Goal: Transaction & Acquisition: Purchase product/service

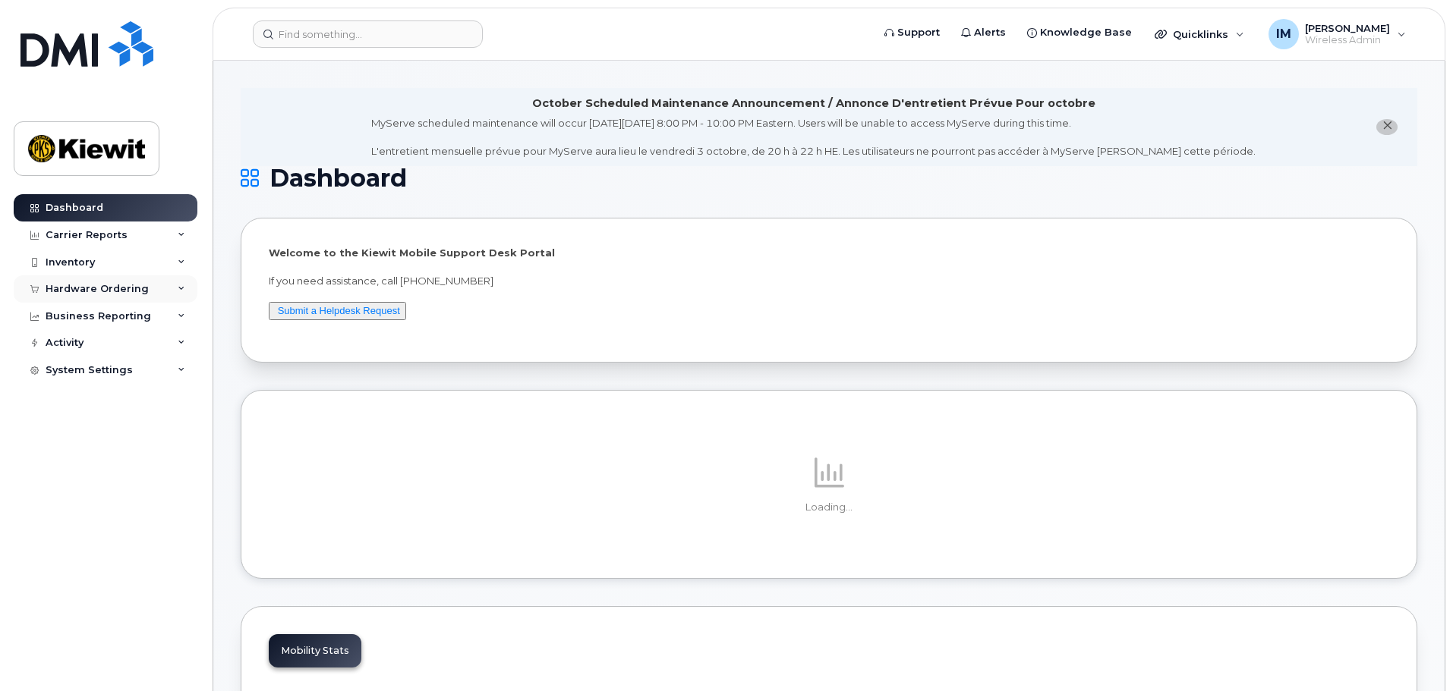
click at [68, 292] on div "Hardware Ordering" at bounding box center [97, 289] width 103 height 12
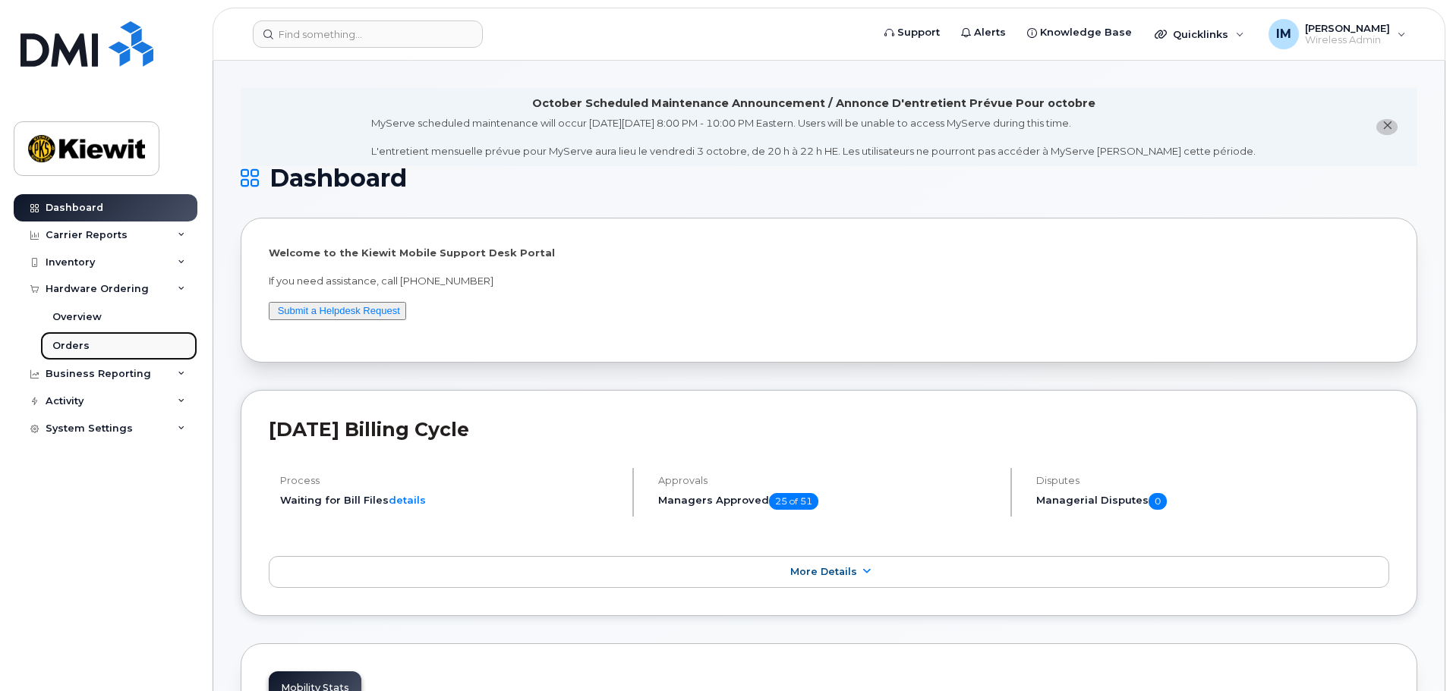
click at [74, 345] on div "Orders" at bounding box center [70, 346] width 37 height 14
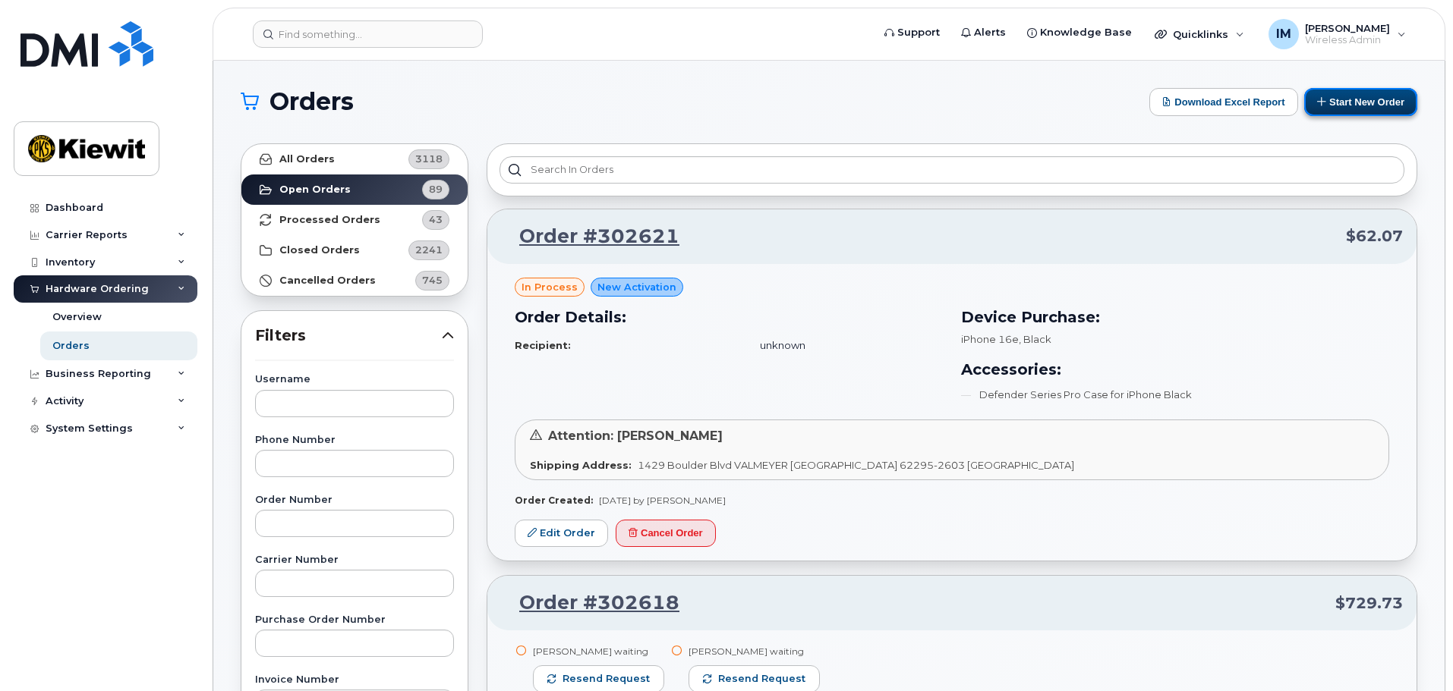
click at [1358, 100] on button "Start New Order" at bounding box center [1360, 102] width 113 height 28
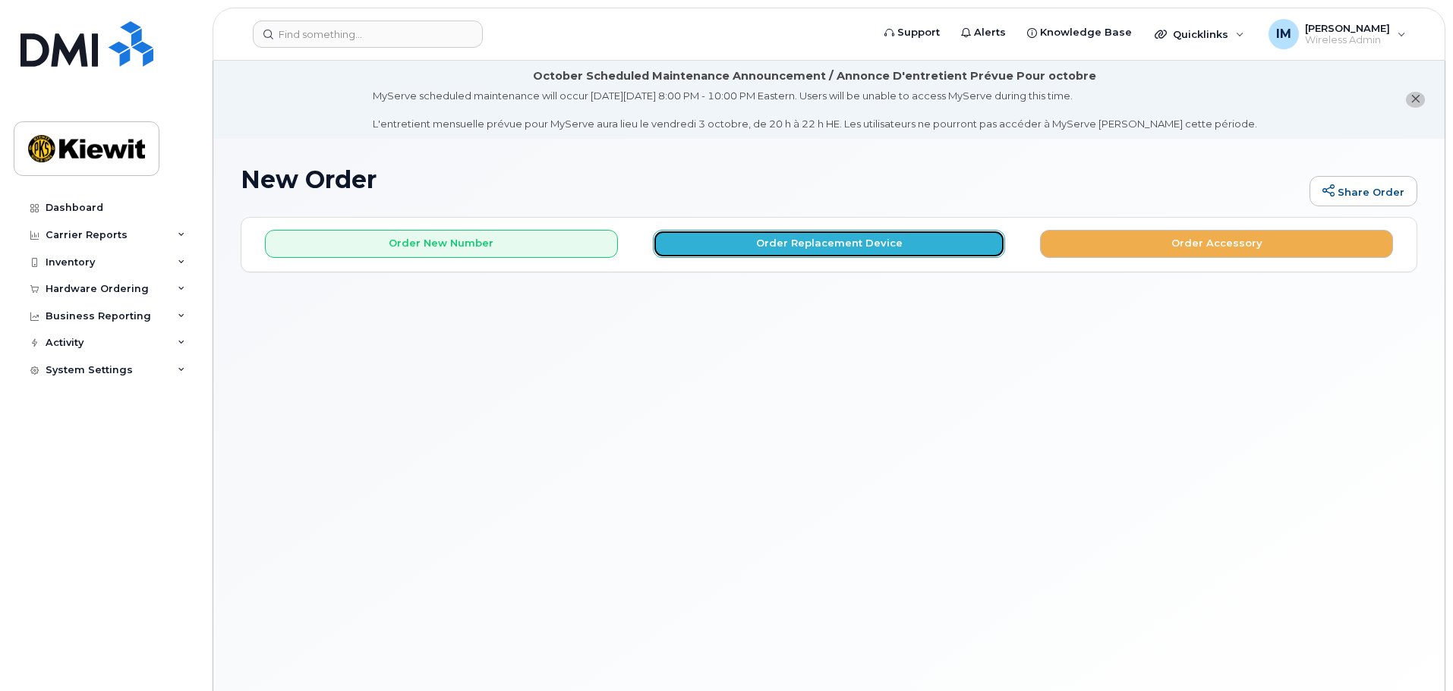
click at [772, 246] on button "Order Replacement Device" at bounding box center [829, 244] width 353 height 28
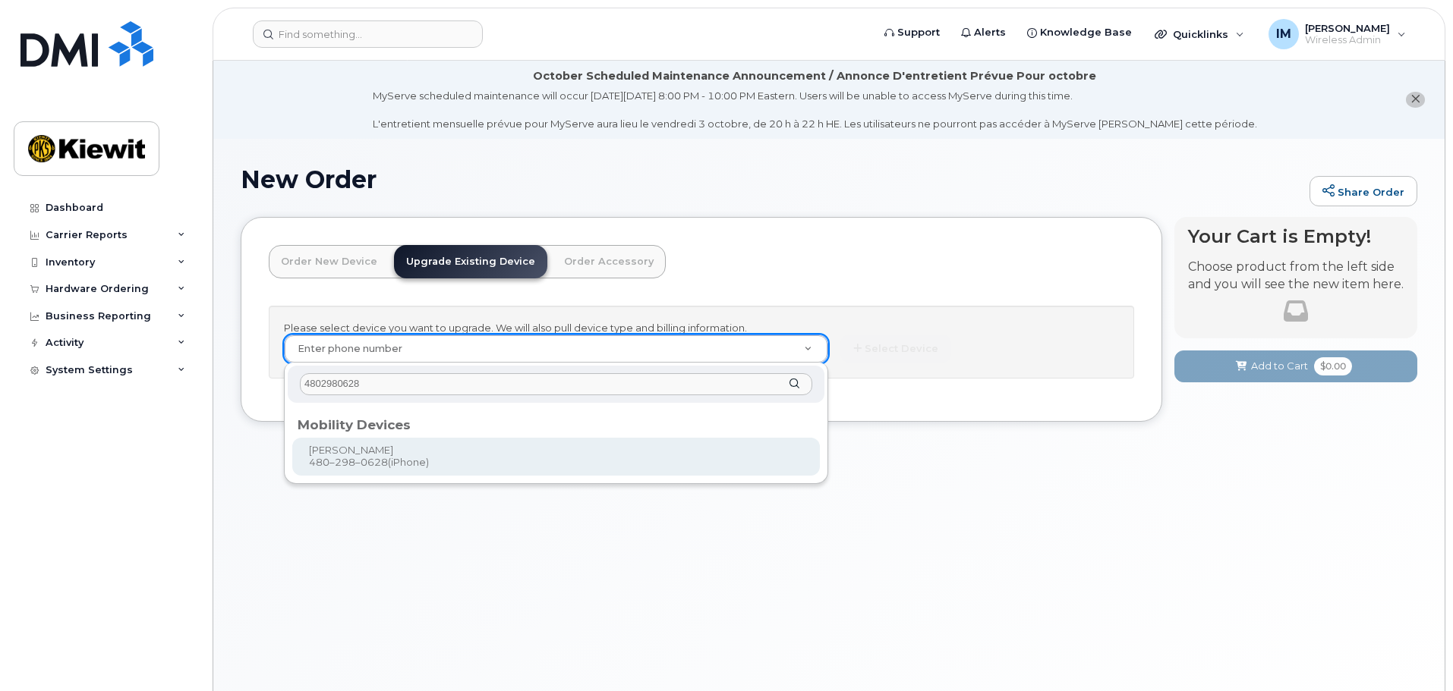
type input "4802980628"
type input "1168838"
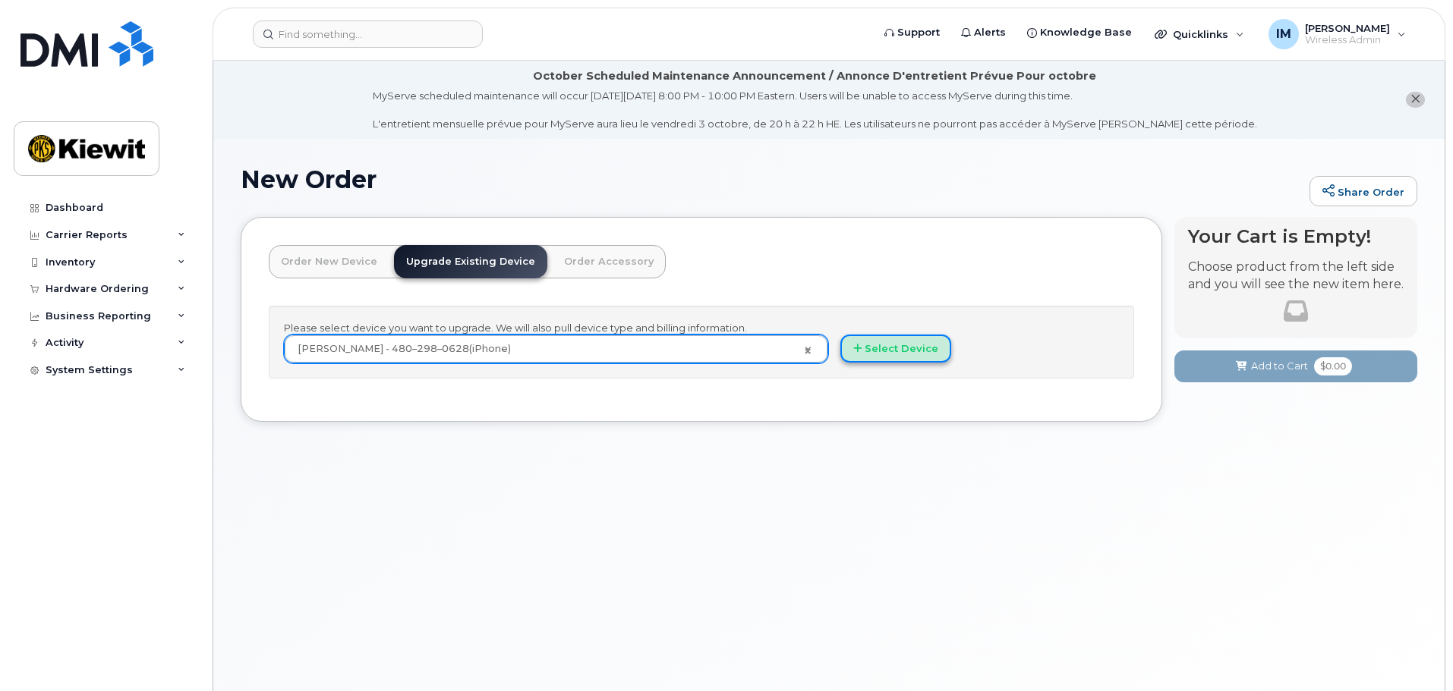
click at [887, 350] on button "Select Device" at bounding box center [895, 349] width 111 height 28
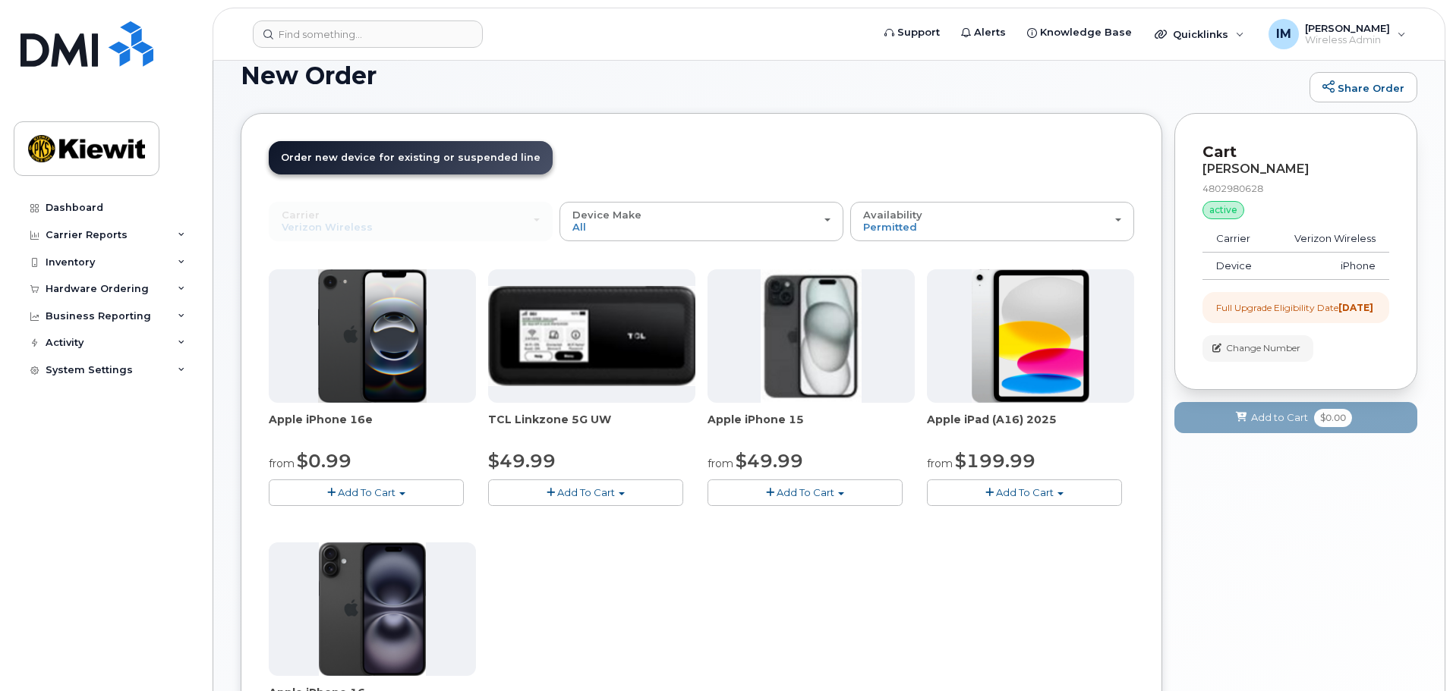
scroll to position [152, 0]
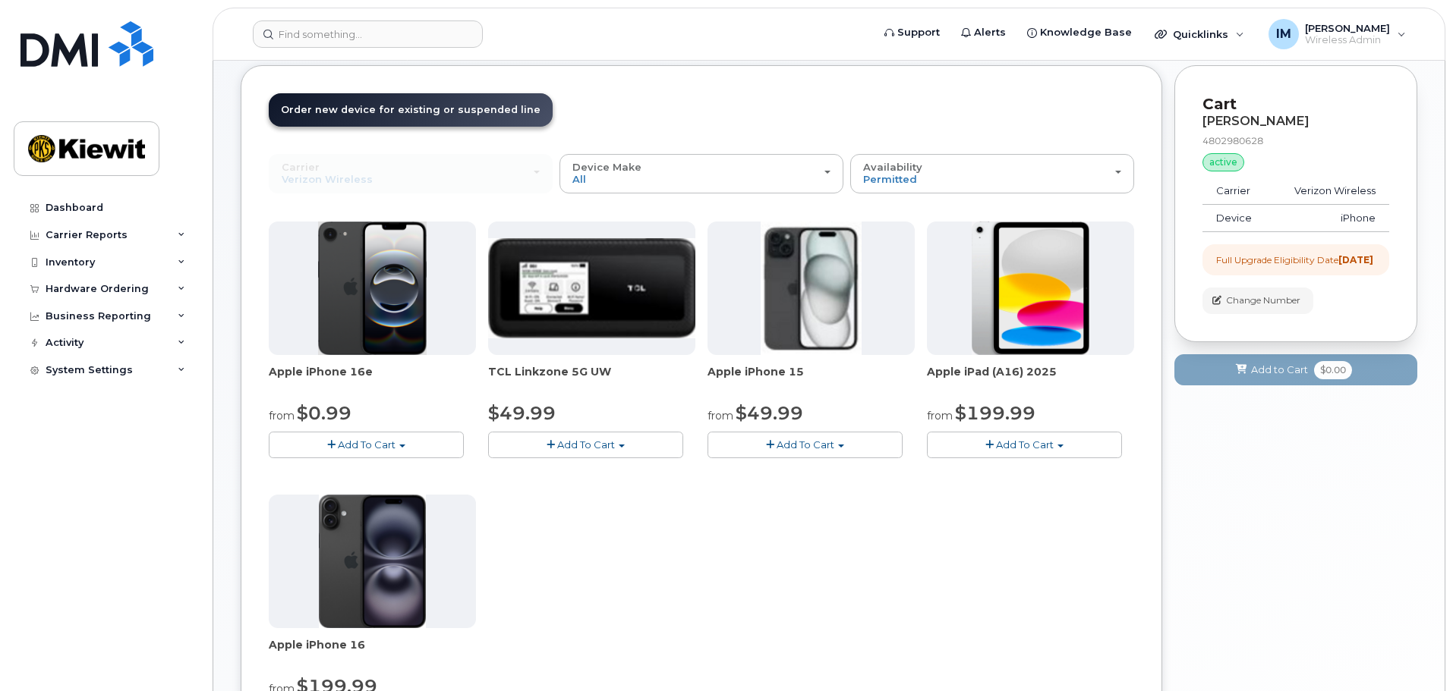
click at [361, 304] on img at bounding box center [372, 289] width 109 height 134
click at [376, 446] on span "Add To Cart" at bounding box center [367, 445] width 58 height 12
click at [361, 472] on link "$0.99 - 2 Year Upgrade (128GB)" at bounding box center [367, 473] width 191 height 19
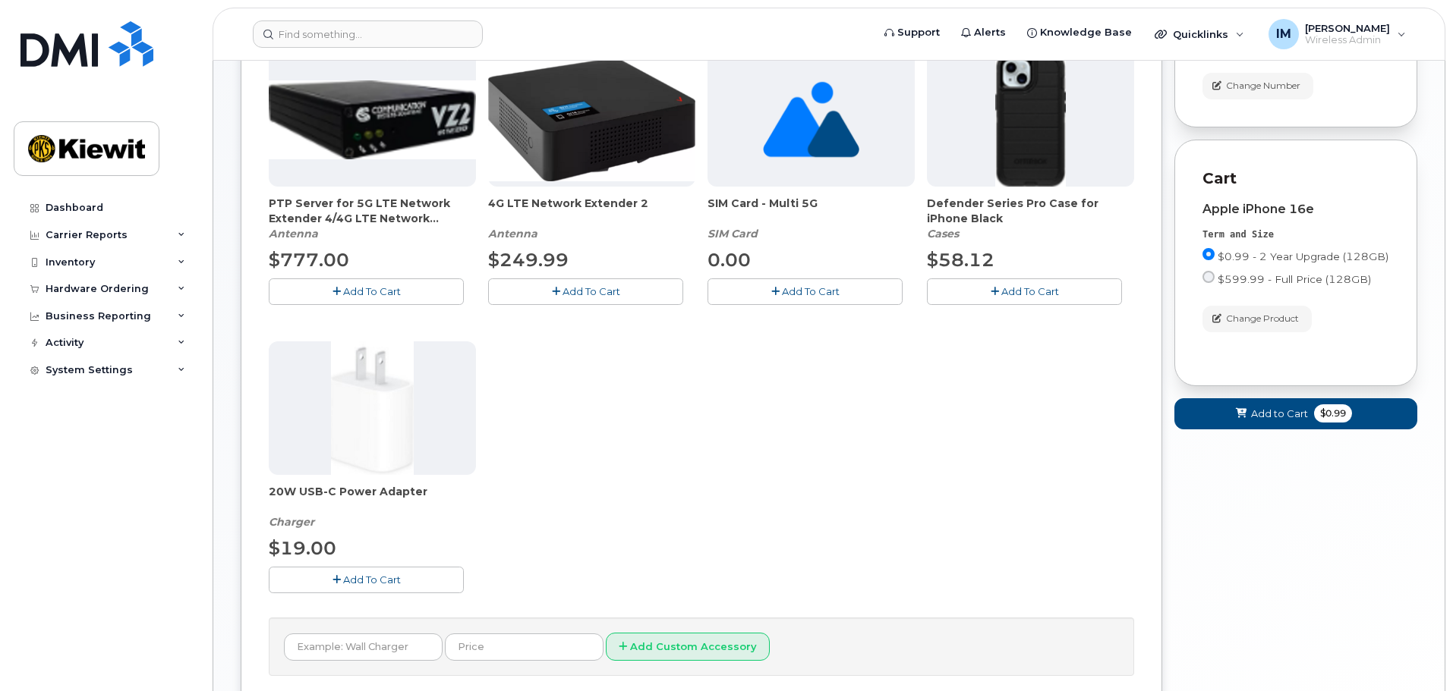
scroll to position [380, 0]
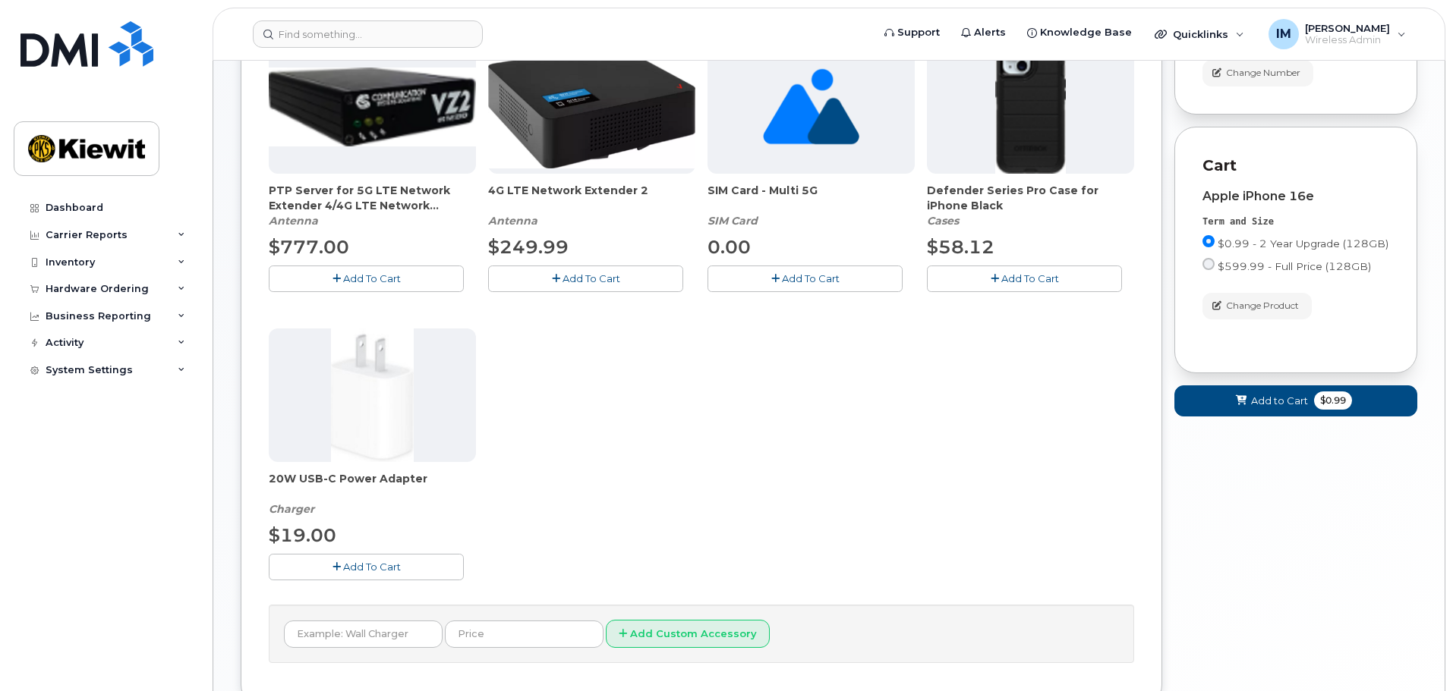
click at [993, 282] on icon "button" at bounding box center [995, 279] width 8 height 10
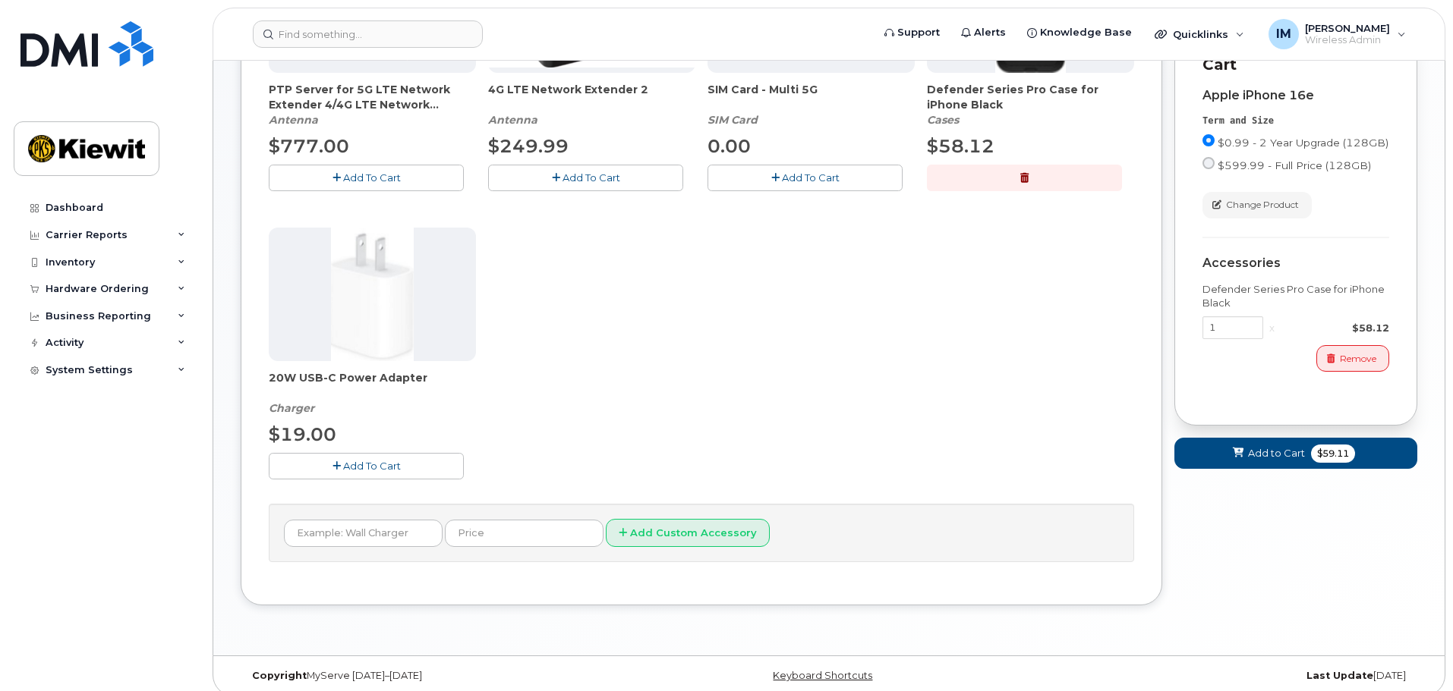
scroll to position [493, 0]
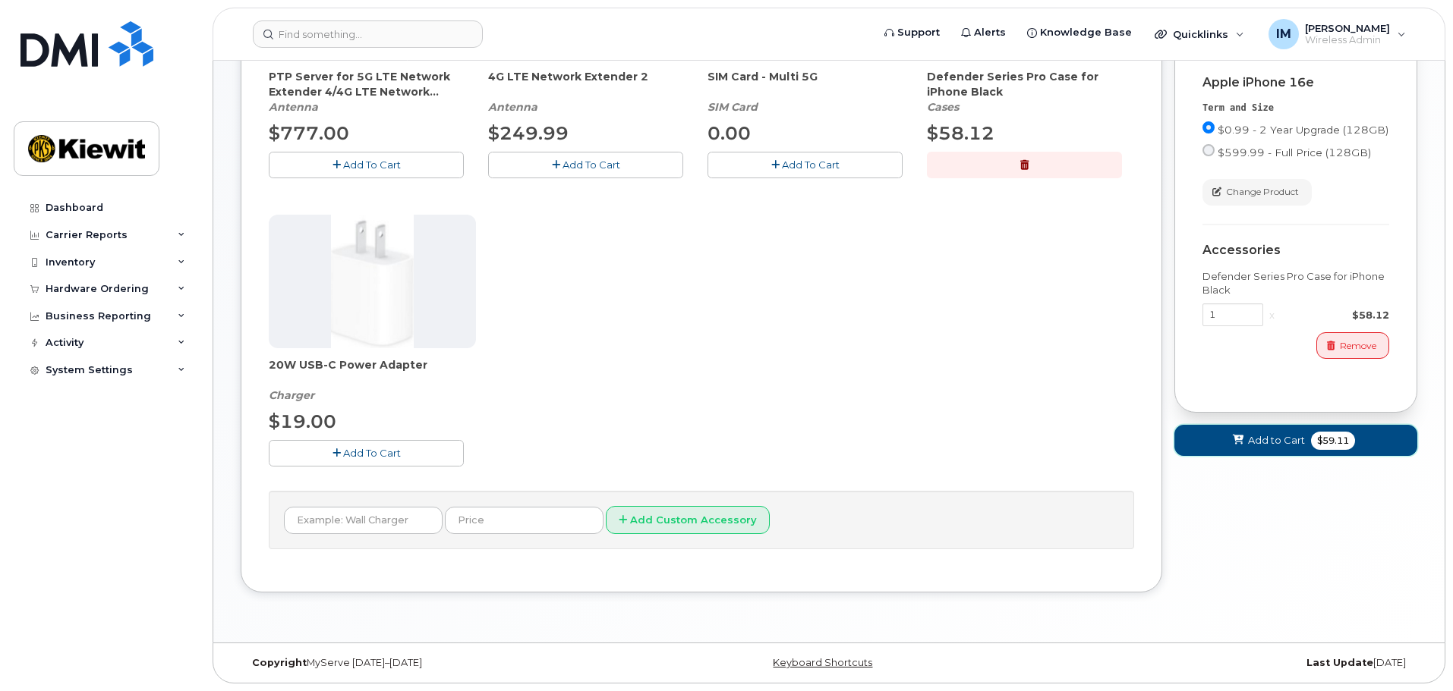
click at [1255, 448] on span "Add to Cart" at bounding box center [1276, 440] width 57 height 14
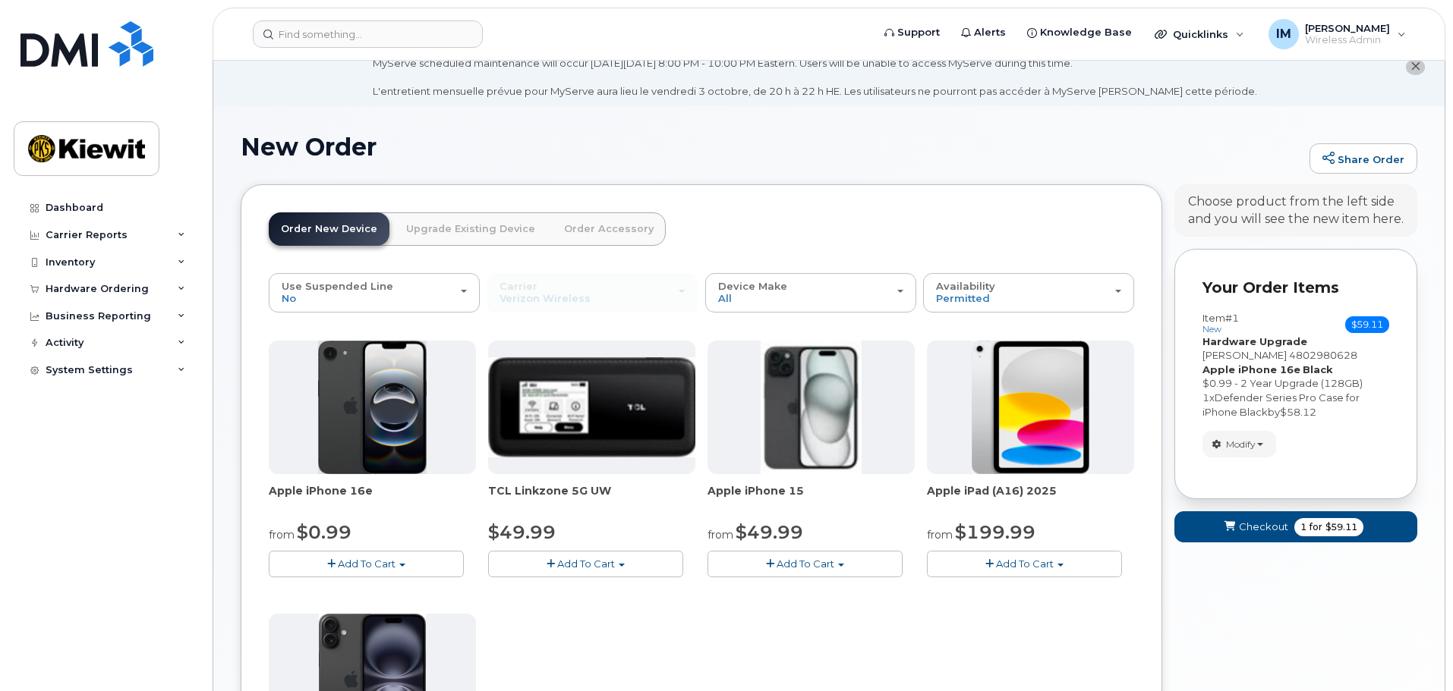
scroll to position [12, 0]
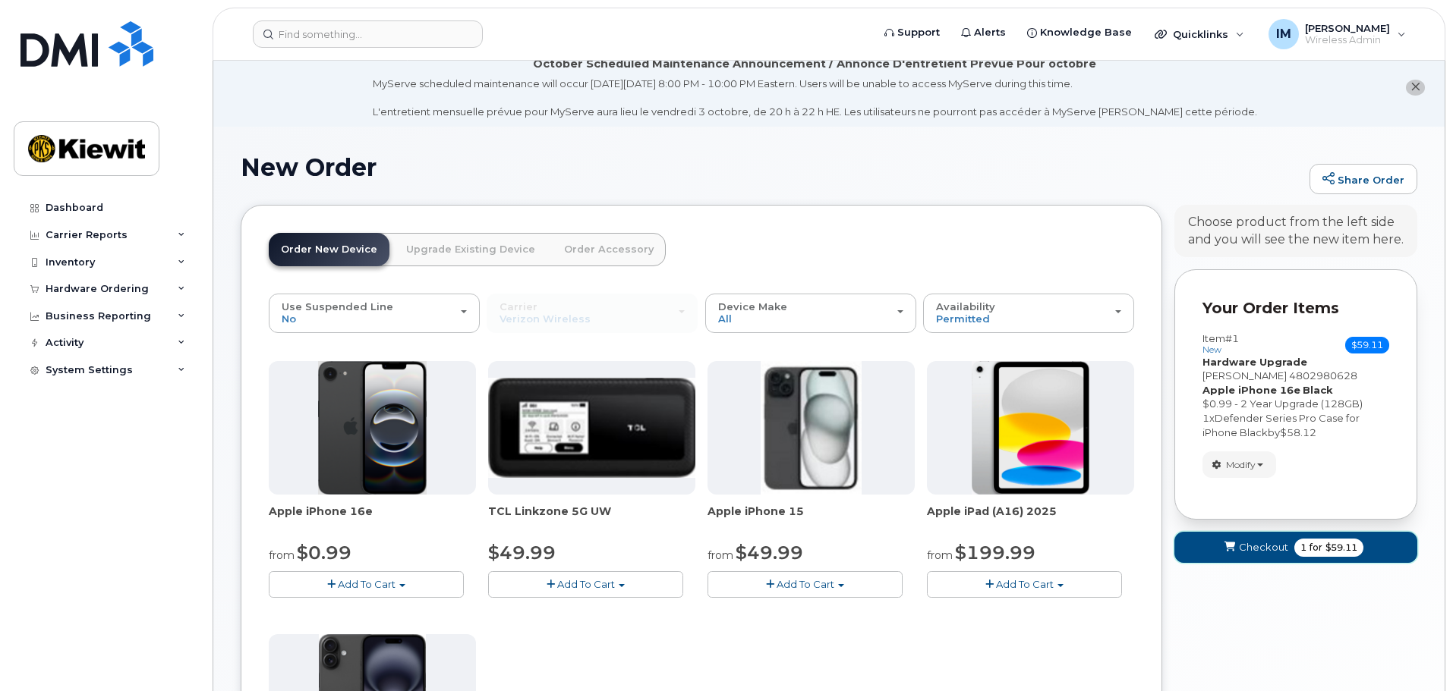
click at [1250, 549] on span "Checkout" at bounding box center [1263, 547] width 49 height 14
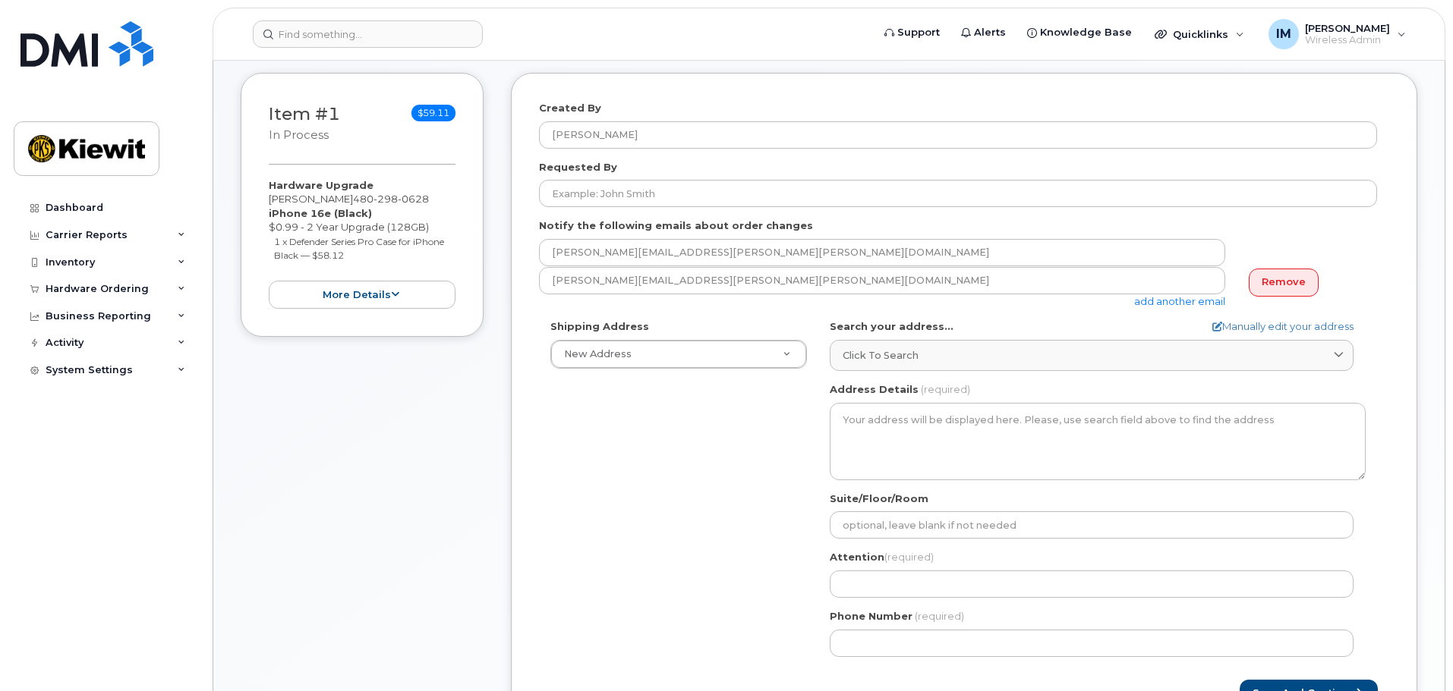
scroll to position [304, 0]
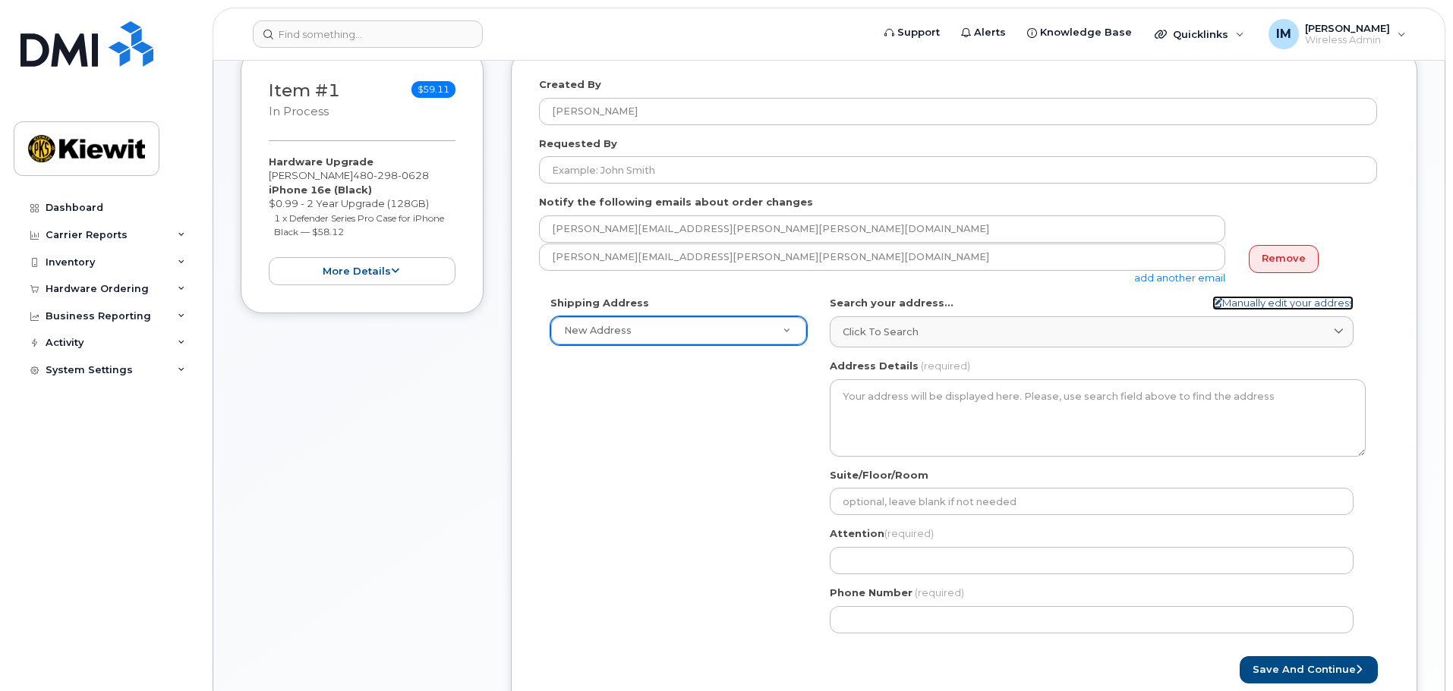
click at [1252, 301] on link "Manually edit your address" at bounding box center [1282, 303] width 141 height 14
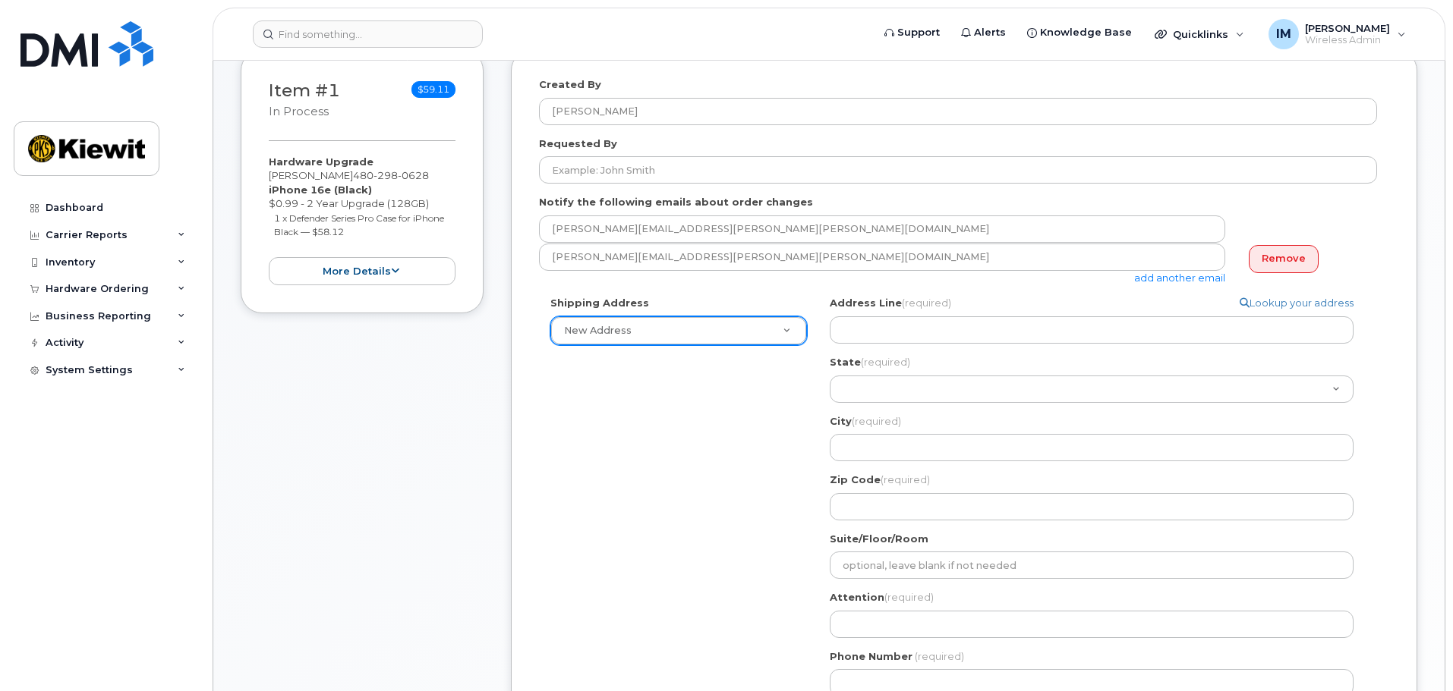
select select
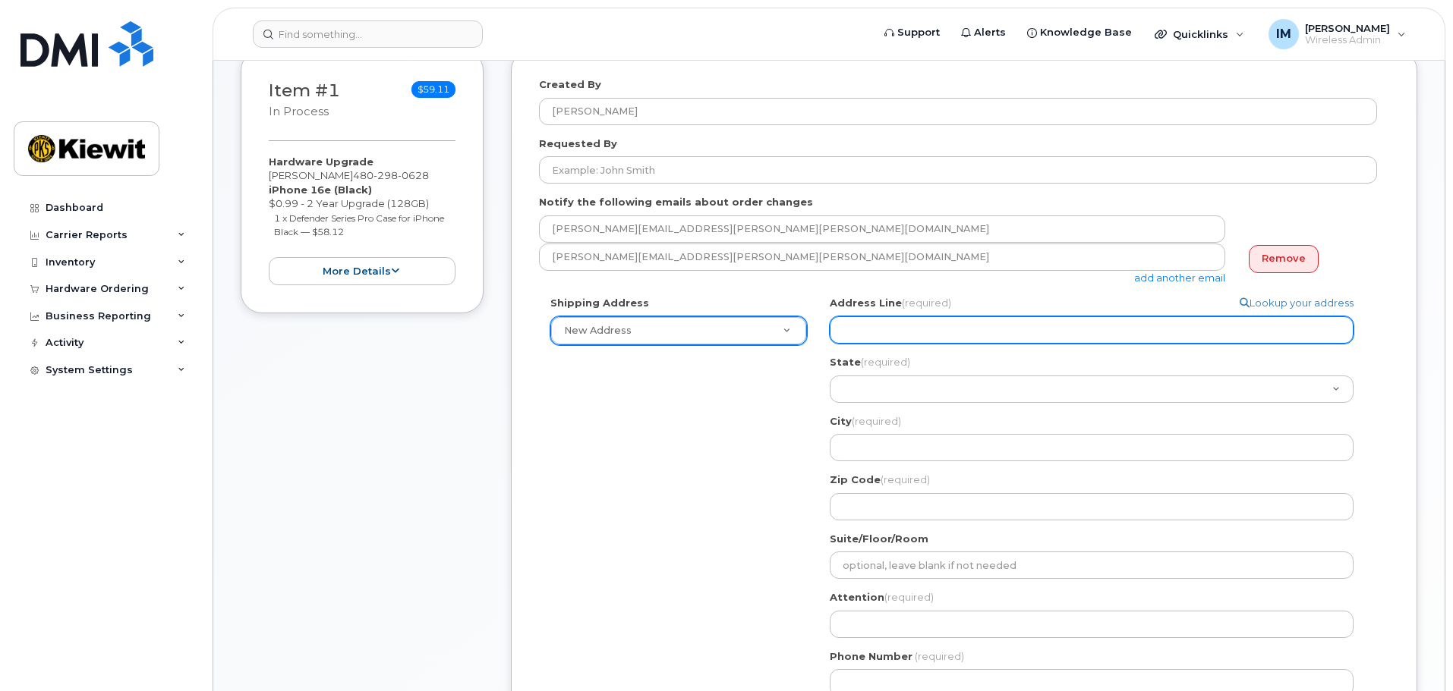
click at [947, 332] on input "Address Line (required)" at bounding box center [1092, 330] width 524 height 27
type input "1243 S 27th Street"
select select
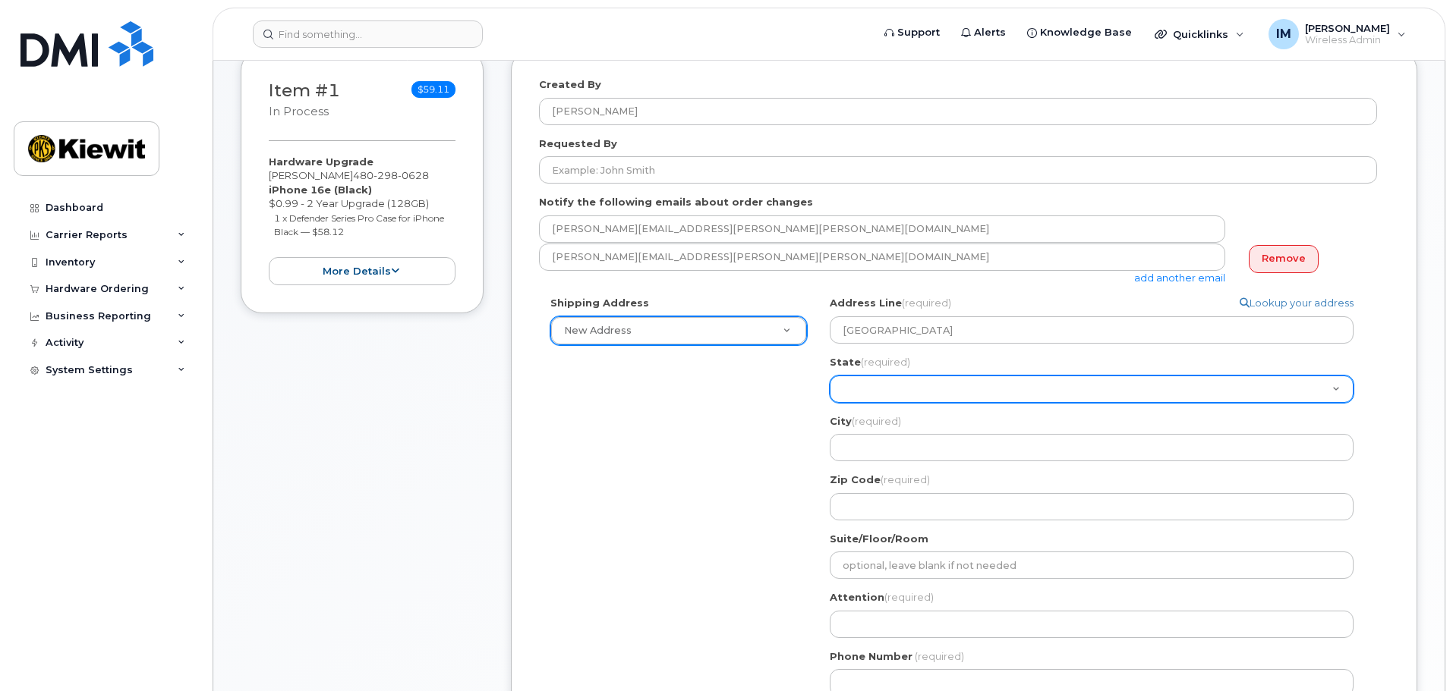
click at [919, 388] on select "Alabama Alaska American Samoa Arizona Arkansas California Colorado Connecticut …" at bounding box center [1092, 389] width 524 height 27
select select "AZ"
click at [830, 376] on select "Alabama Alaska American Samoa Arizona Arkansas California Colorado Connecticut …" at bounding box center [1092, 389] width 524 height 27
select select
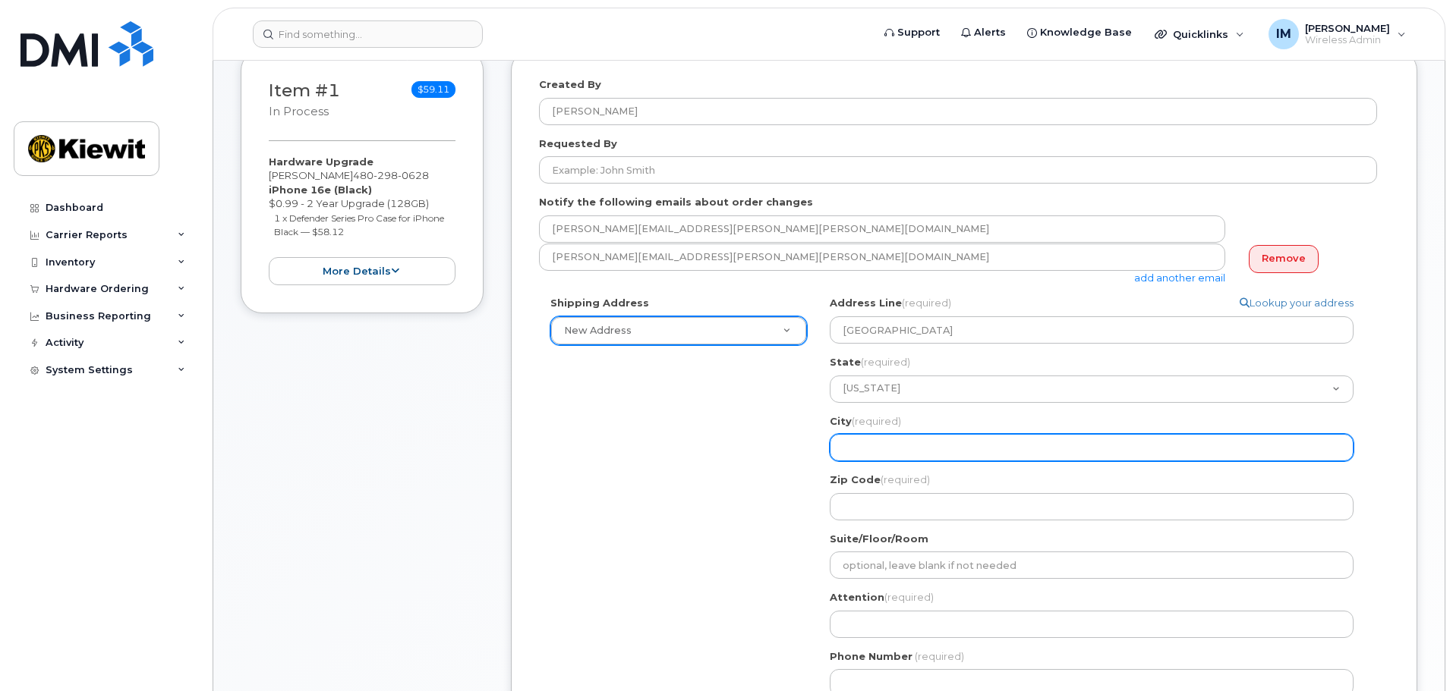
click at [897, 453] on input "City (required)" at bounding box center [1092, 447] width 524 height 27
type input "Phoenix"
select select
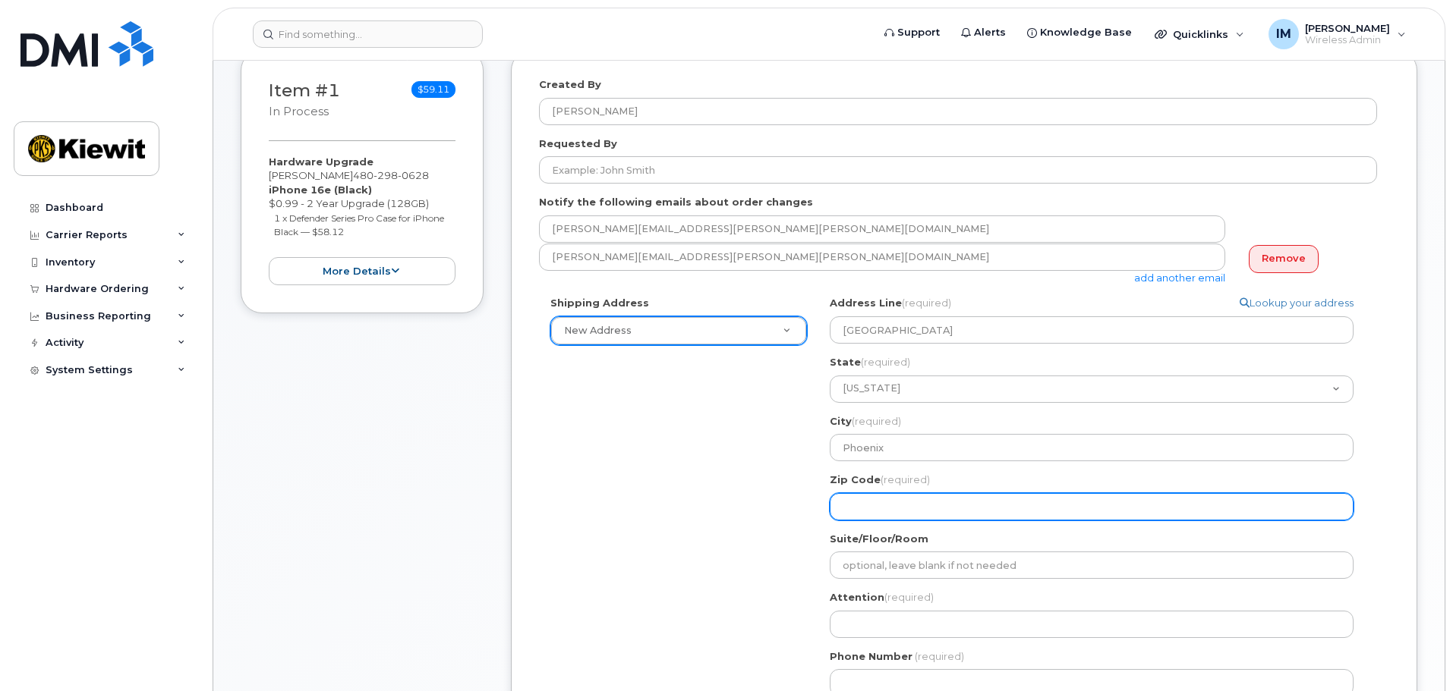
click at [925, 507] on input "Zip Code (required)" at bounding box center [1092, 506] width 524 height 27
type input "85034"
select select
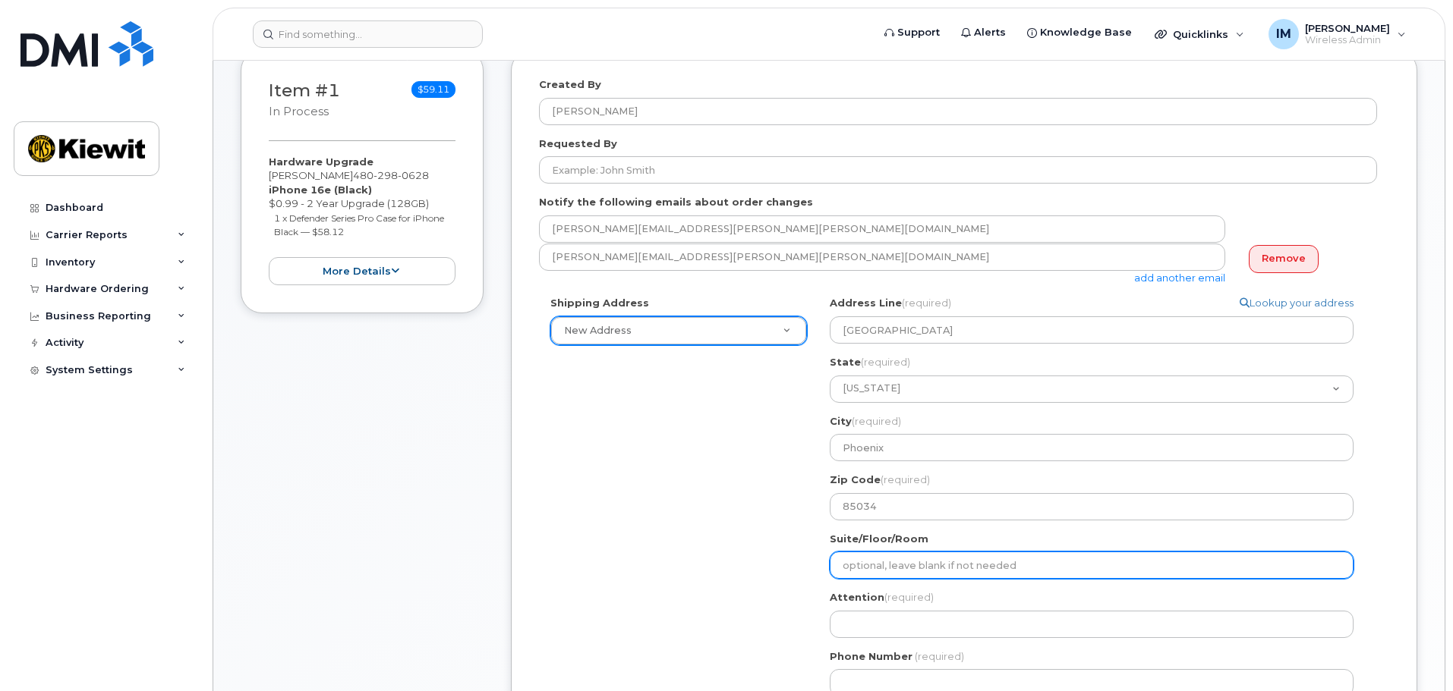
click at [926, 557] on input "Suite/Floor/Room" at bounding box center [1092, 565] width 524 height 27
type input "1240, Middle Trailer"
select select
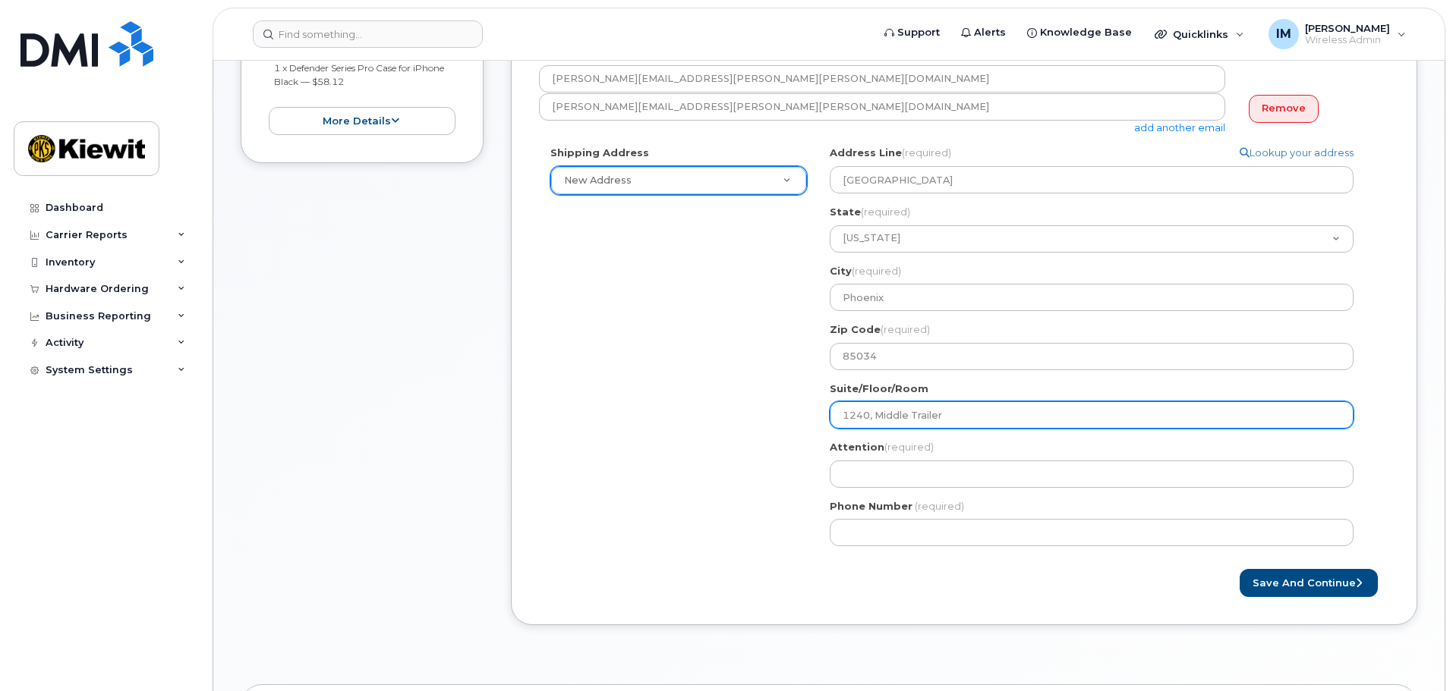
scroll to position [455, 0]
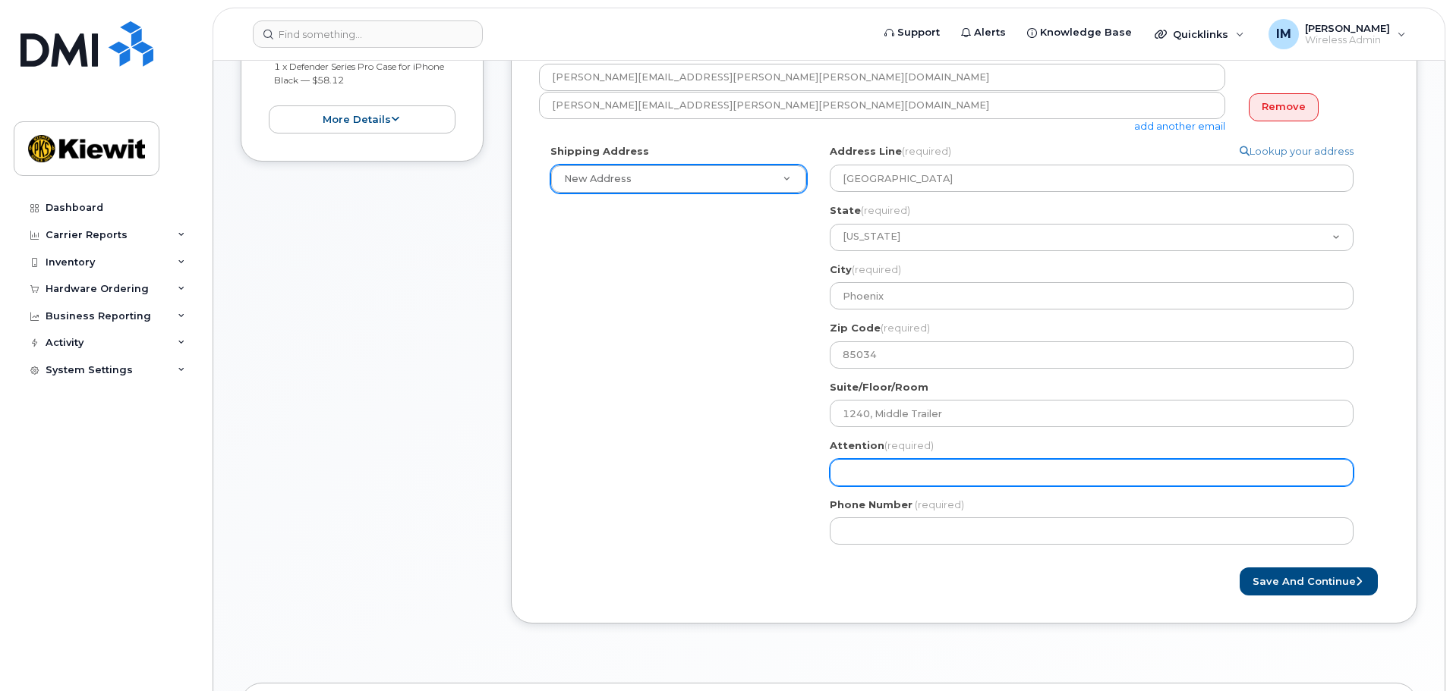
click at [899, 474] on input "Attention (required)" at bounding box center [1092, 472] width 524 height 27
type input "C/O [PERSON_NAME]"
select select
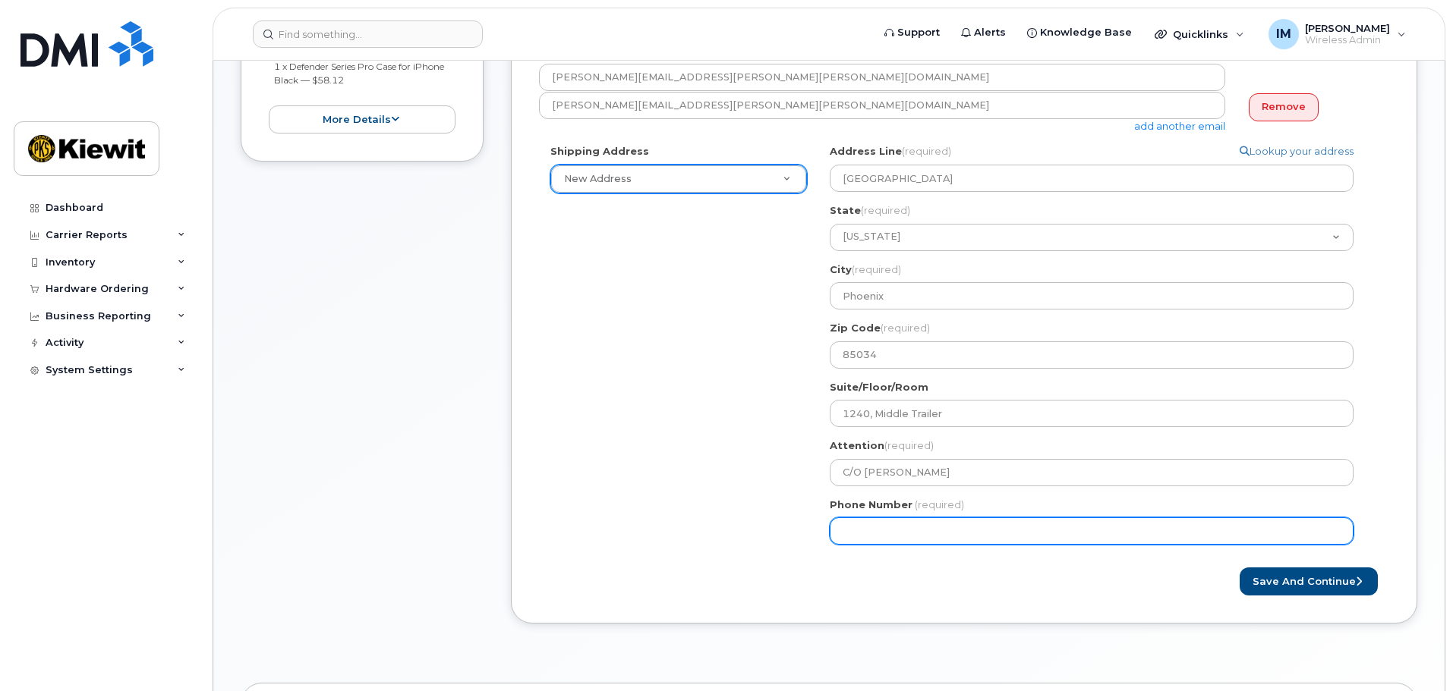
click at [935, 534] on input "Phone Number" at bounding box center [1092, 531] width 524 height 27
type input "602"
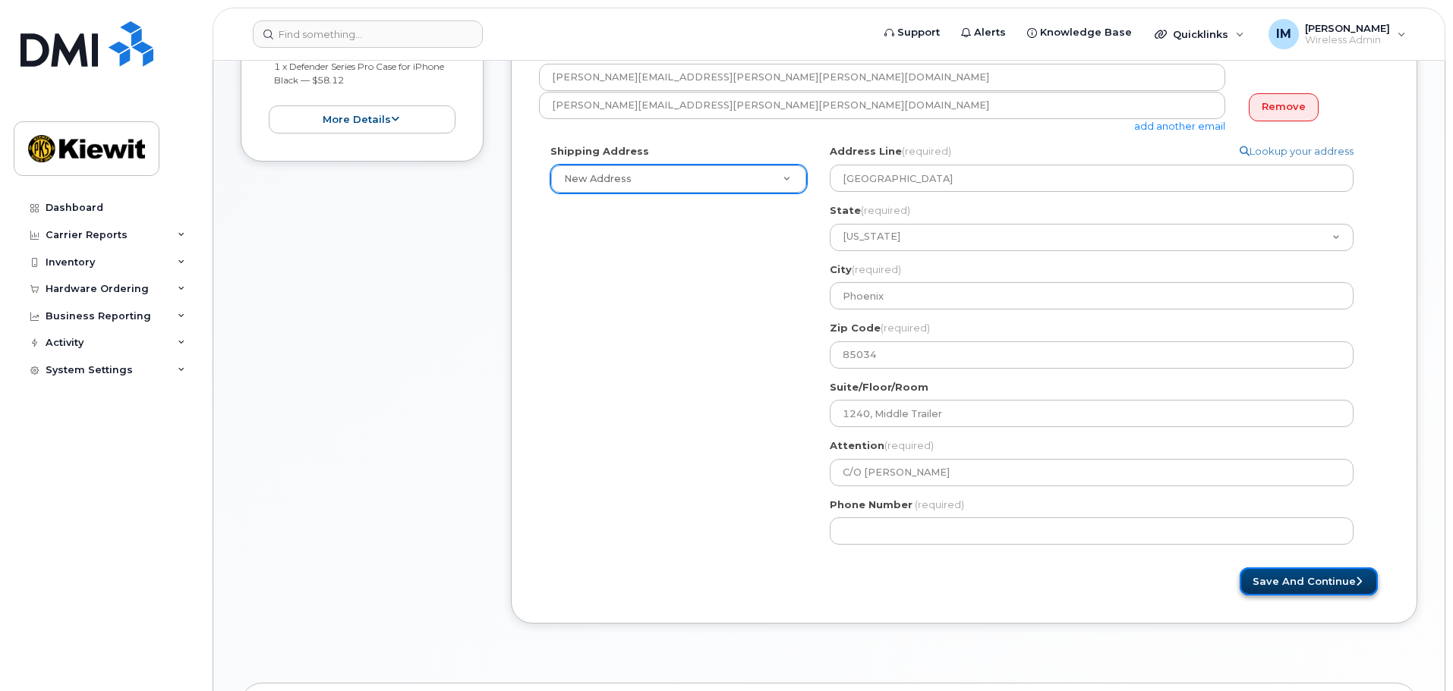
click at [1289, 585] on button "Save and Continue" at bounding box center [1309, 582] width 138 height 28
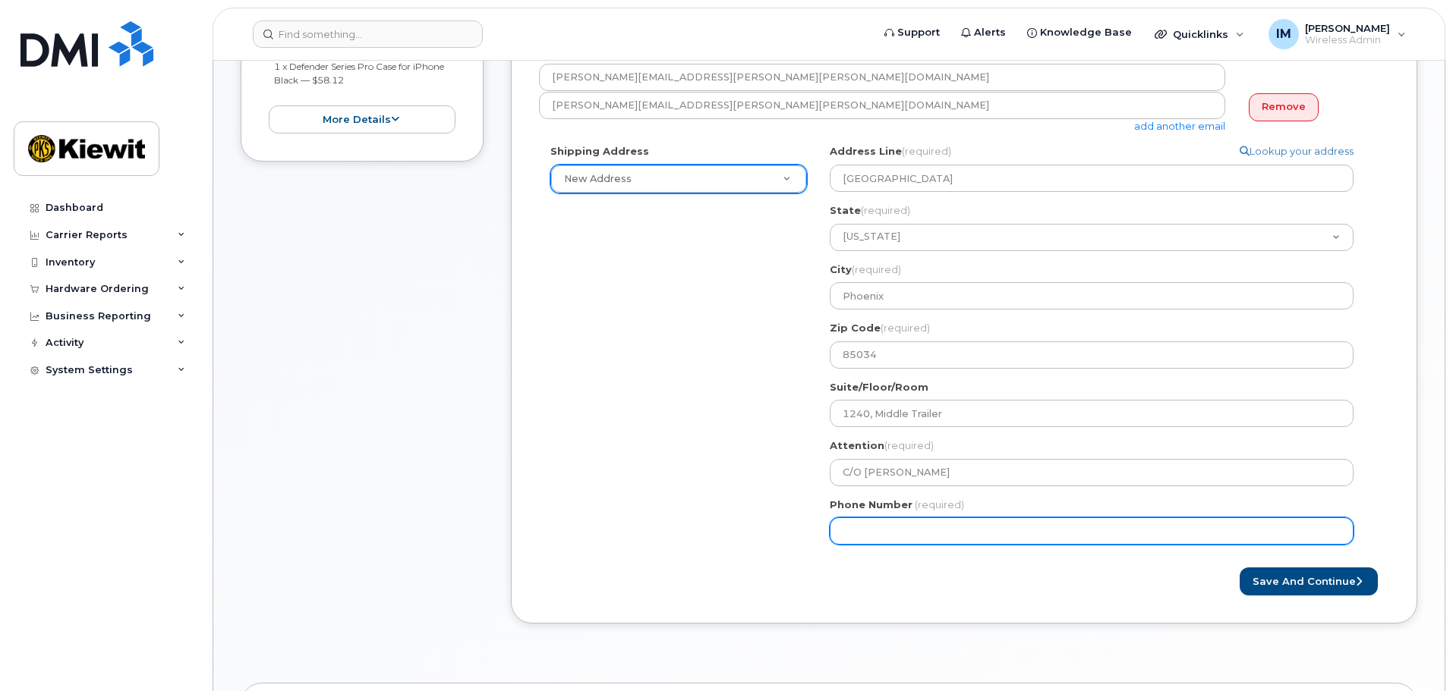
drag, startPoint x: 950, startPoint y: 532, endPoint x: 688, endPoint y: 524, distance: 262.8
click at [688, 524] on div "Shipping Address New Address New Address 1243 S 27th Street AZ Phoenix Search y…" at bounding box center [958, 350] width 838 height 412
type input "602426737"
select select
type input "6024267370"
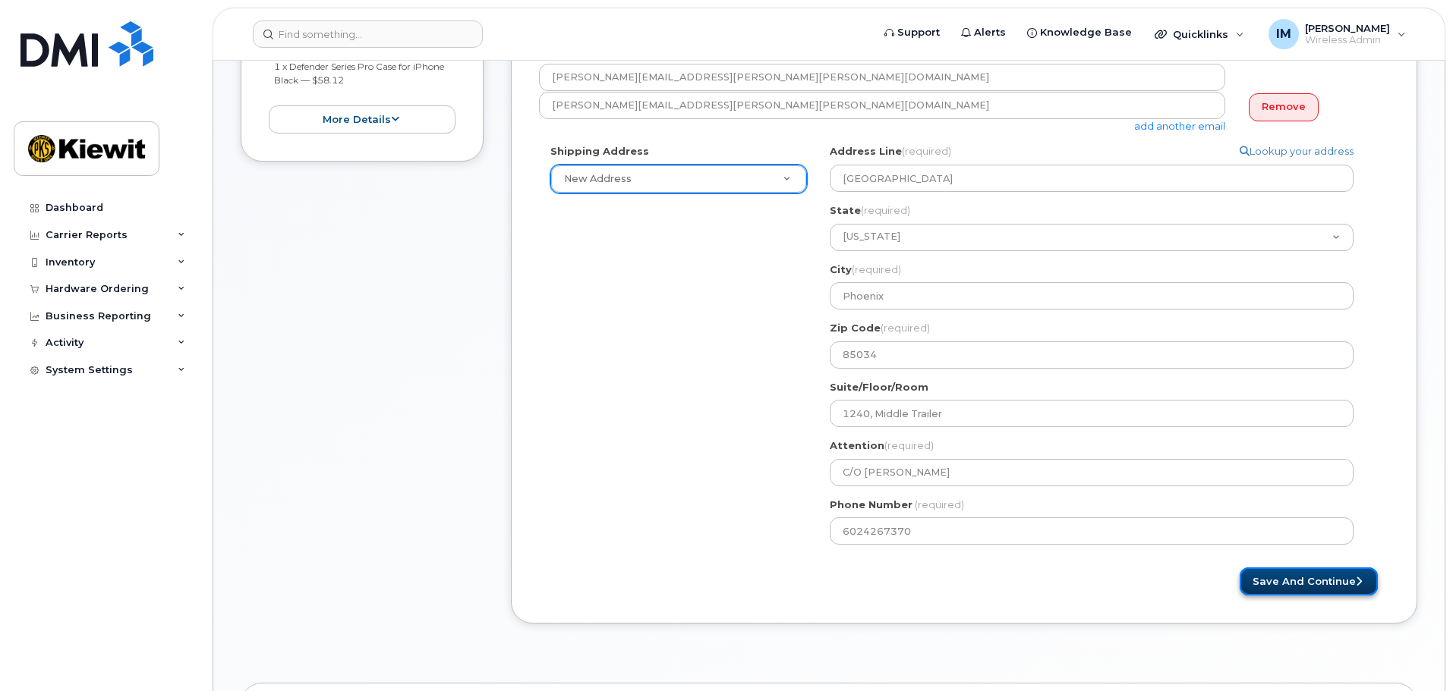
click at [1274, 583] on button "Save and Continue" at bounding box center [1309, 582] width 138 height 28
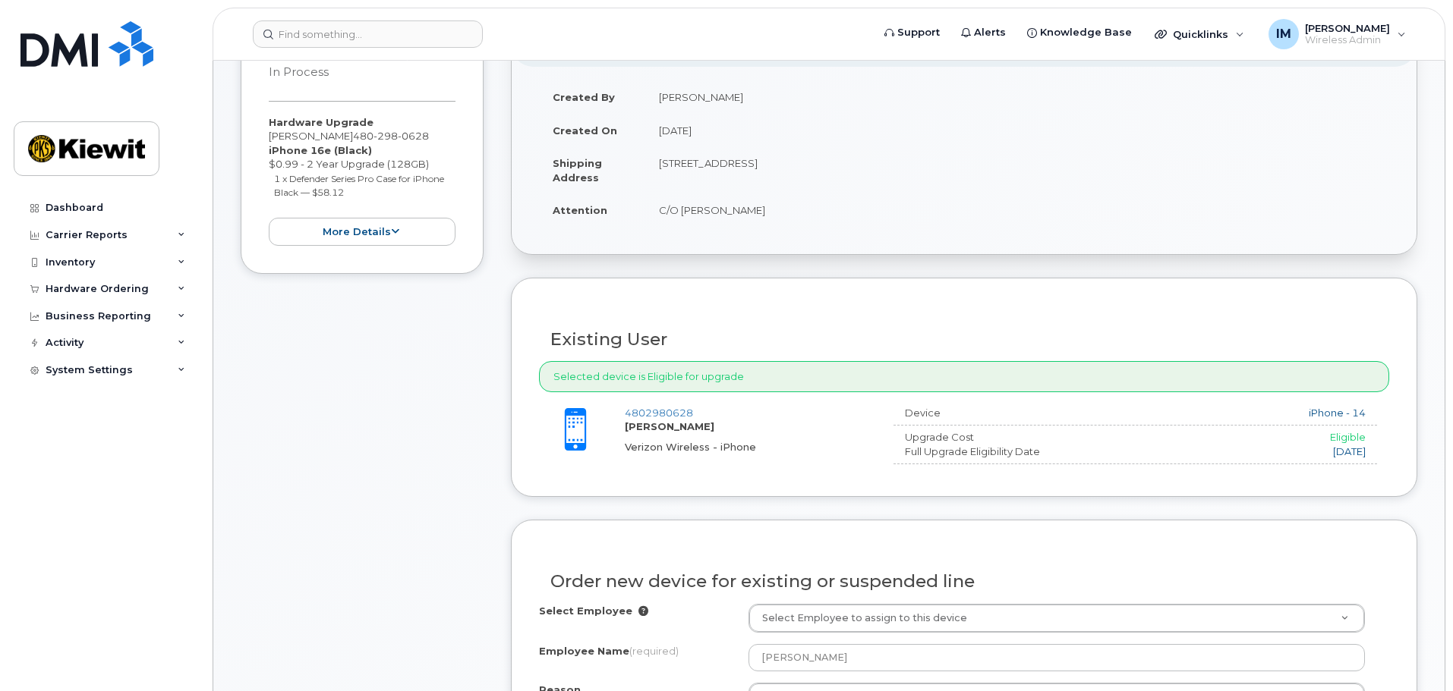
scroll to position [455, 0]
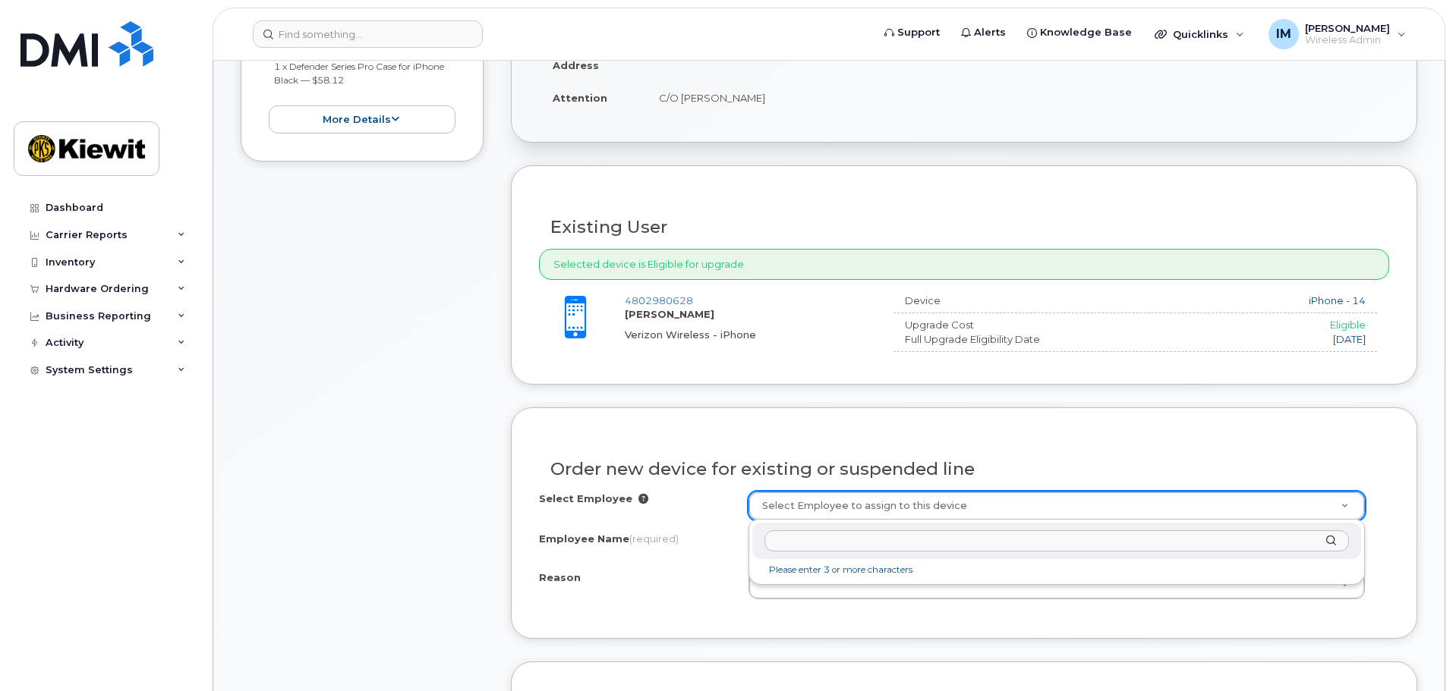
click at [838, 546] on input "text" at bounding box center [1056, 542] width 584 height 22
type input "matthias young"
drag, startPoint x: 845, startPoint y: 539, endPoint x: 709, endPoint y: 538, distance: 135.9
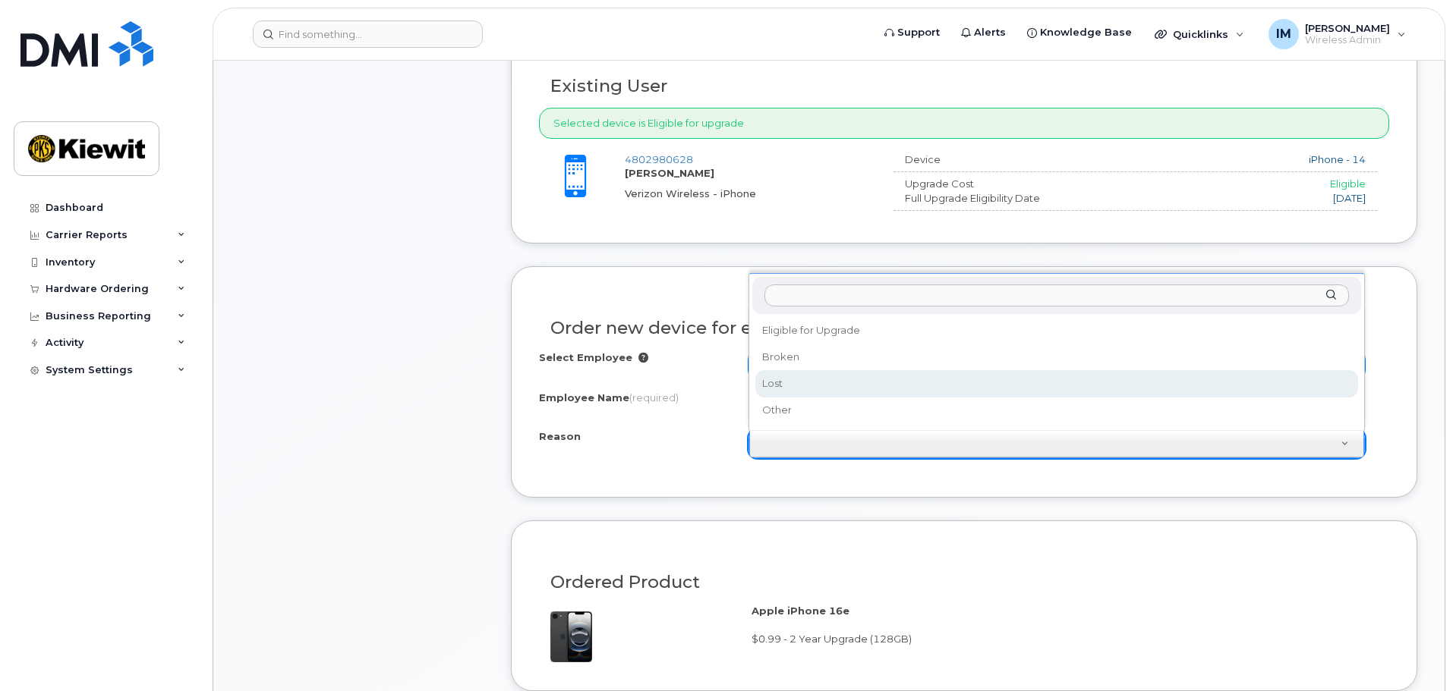
scroll to position [607, 0]
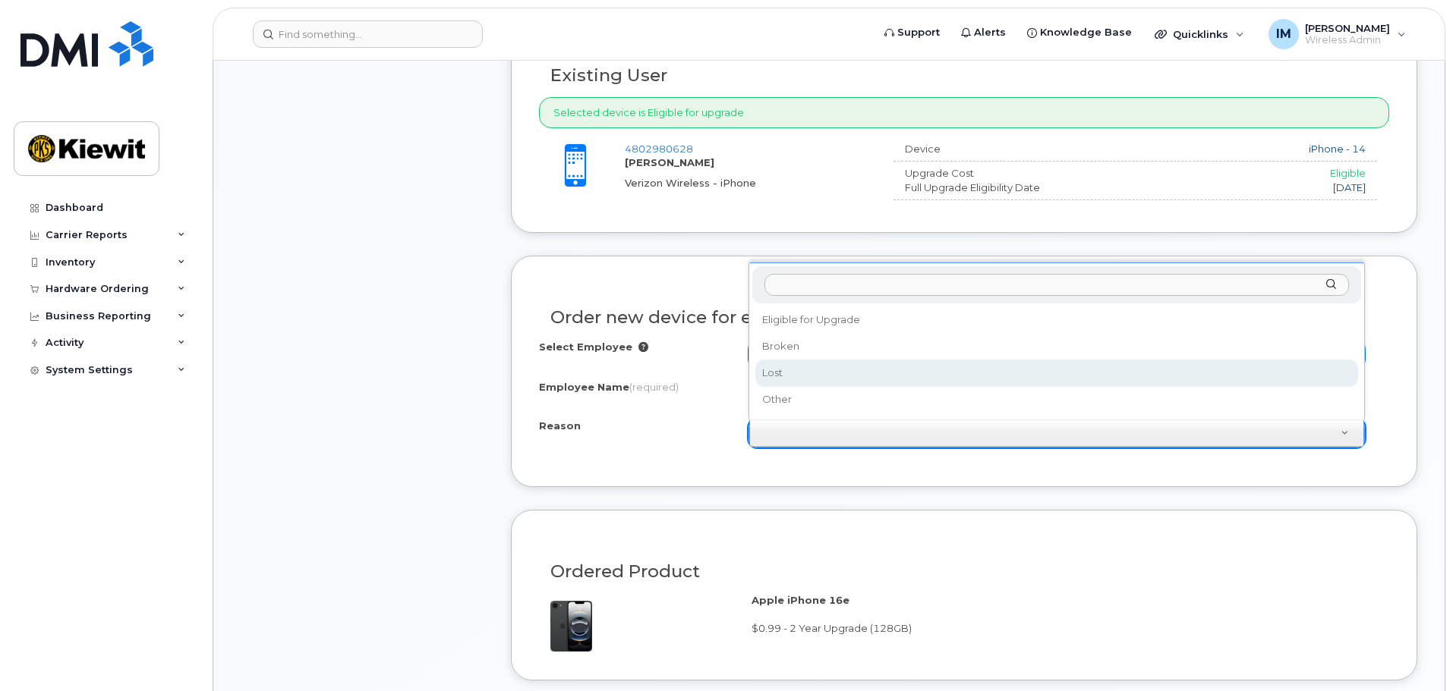
select select "lost"
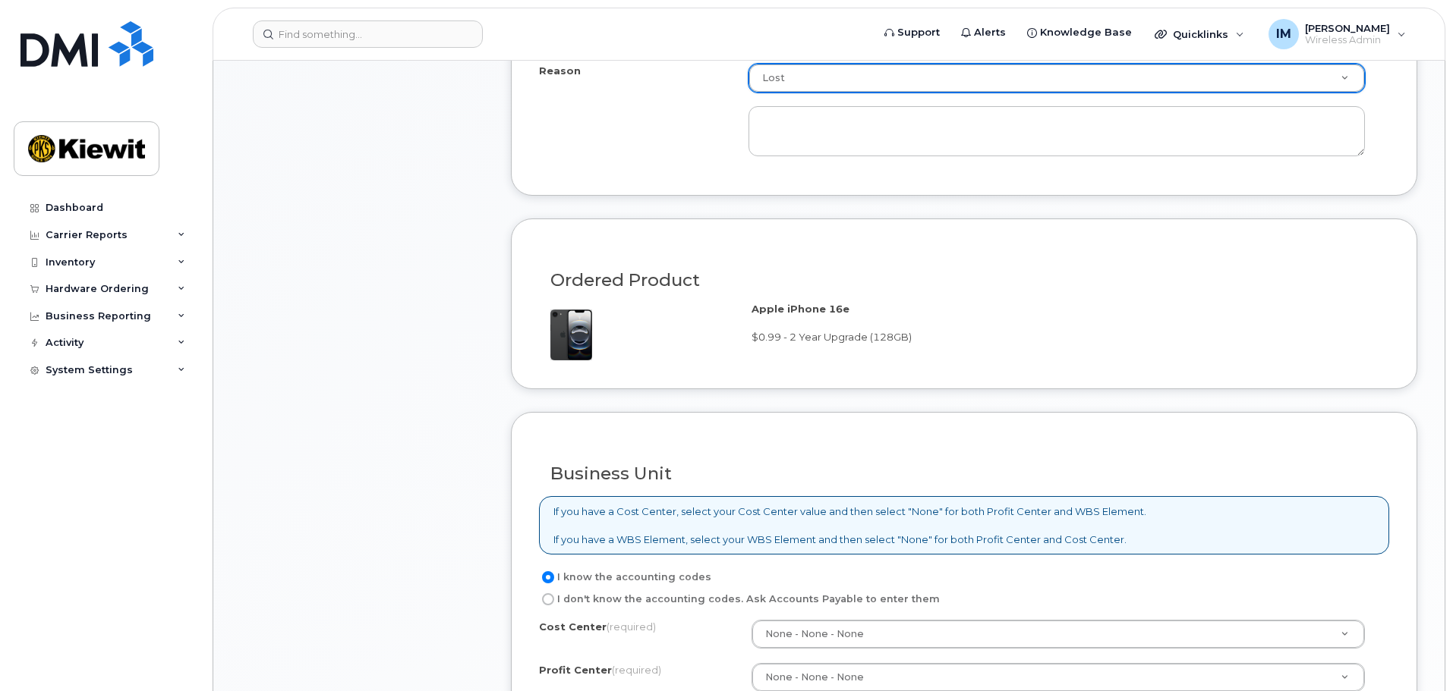
scroll to position [1063, 0]
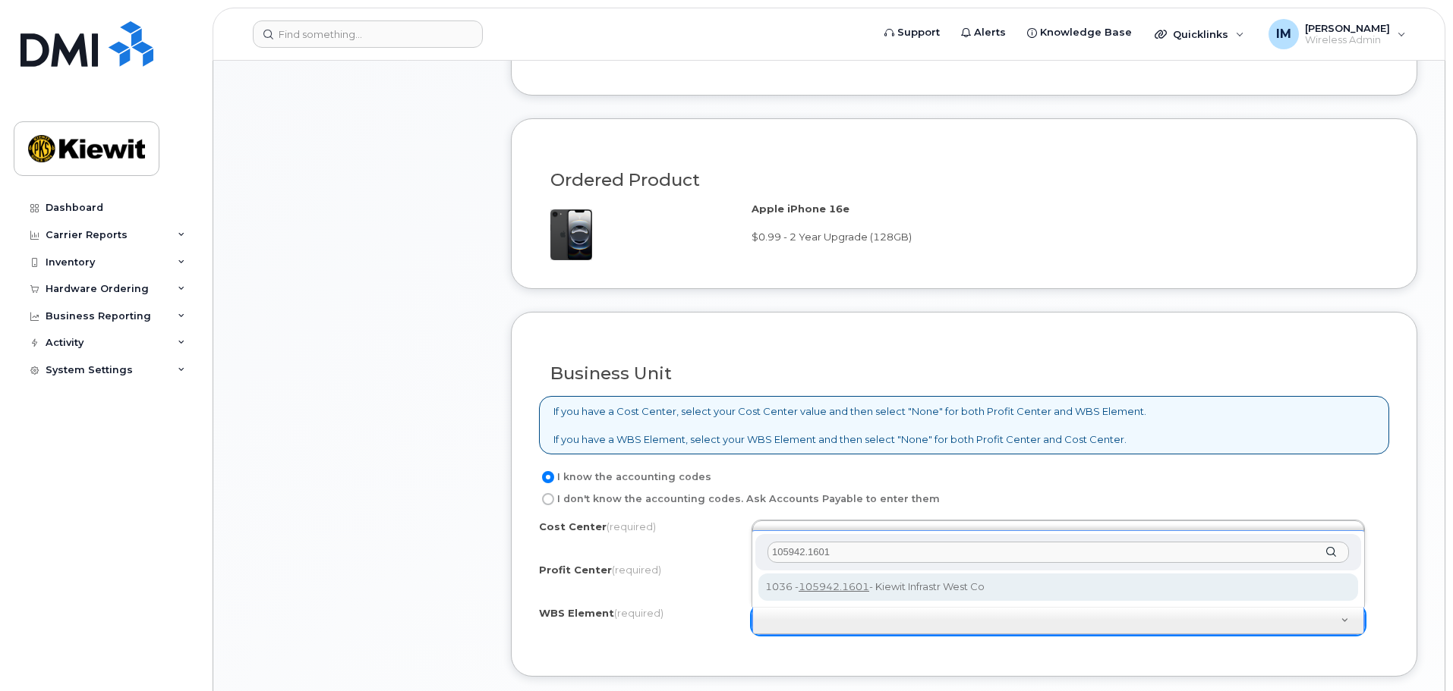
type input "105942.1601"
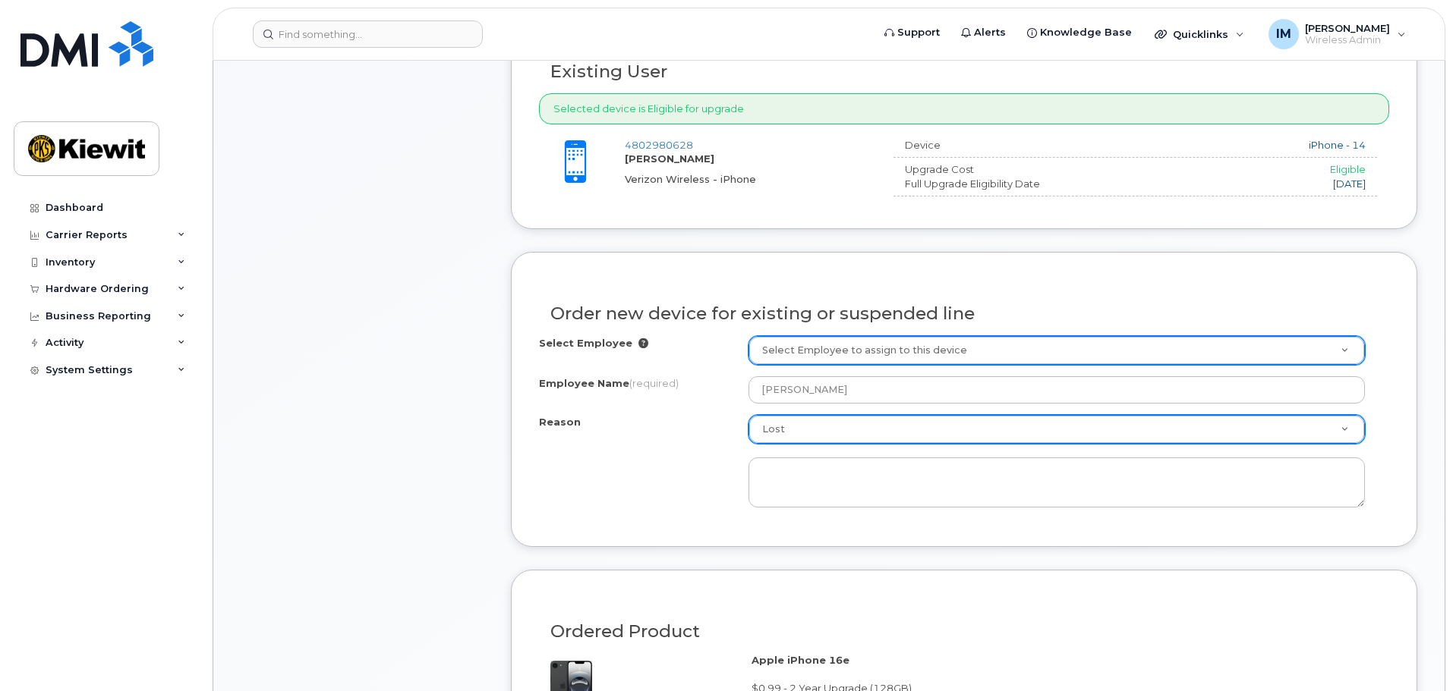
scroll to position [607, 0]
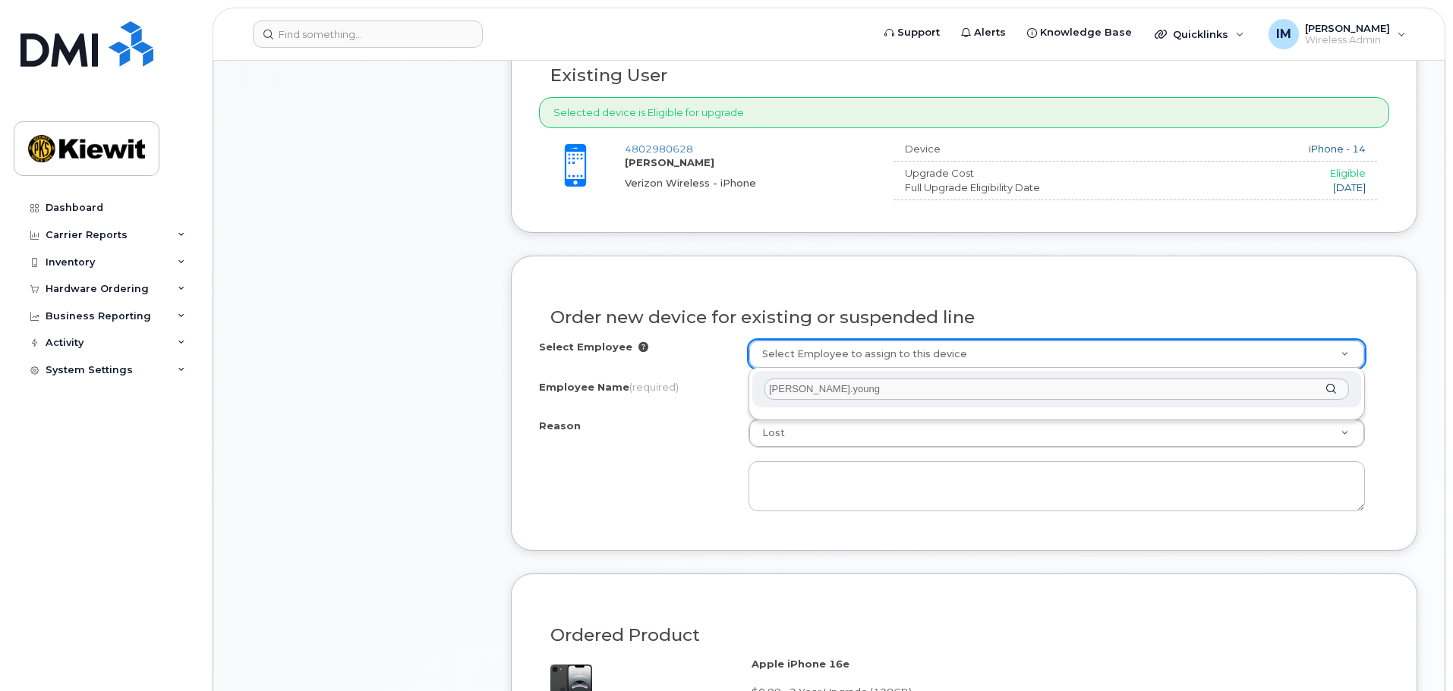
click at [844, 390] on input "Matthias.young" at bounding box center [1056, 390] width 584 height 22
drag, startPoint x: 844, startPoint y: 390, endPoint x: 725, endPoint y: 386, distance: 119.2
click at [733, 383] on body "Support Alerts Knowledge Base Quicklinks Suspend / Cancel Device Change SIM Car…" at bounding box center [726, 699] width 1453 height 2613
type input "t"
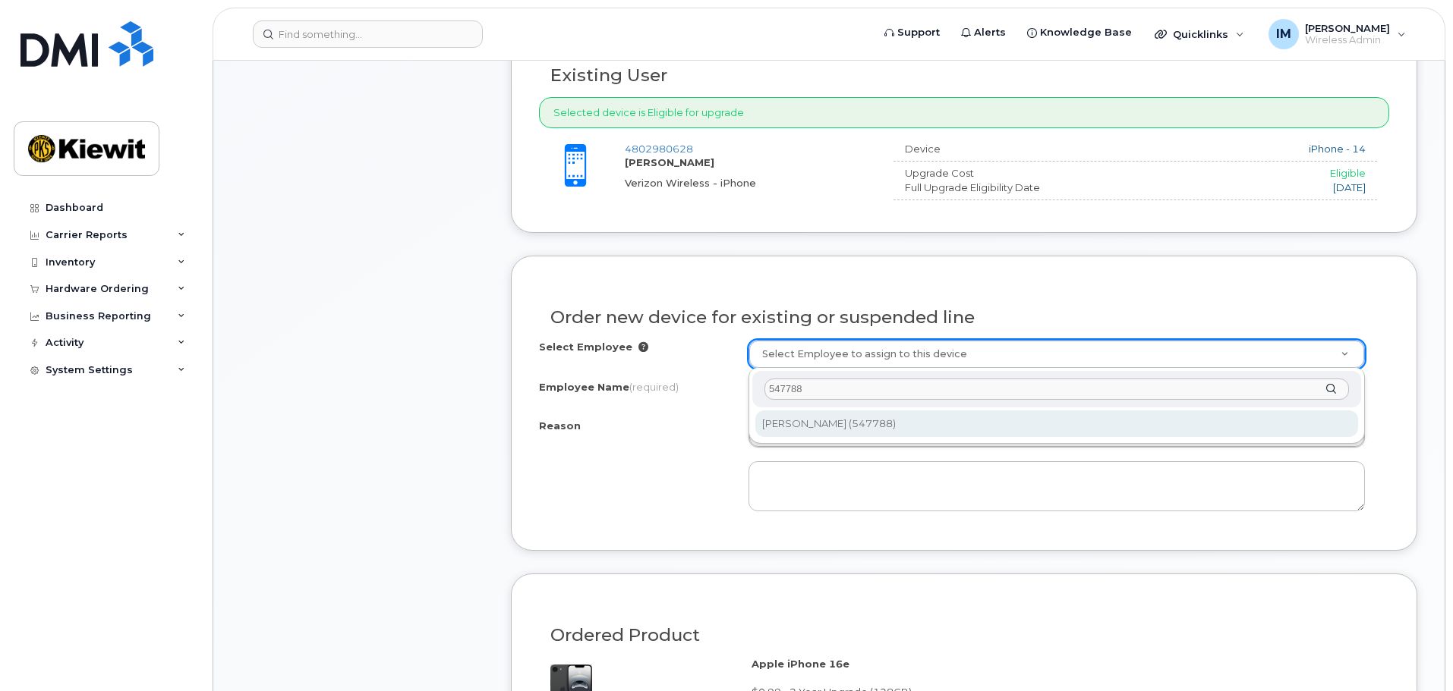
type input "547788"
type input "2172826"
type input "[PERSON_NAME]"
select select
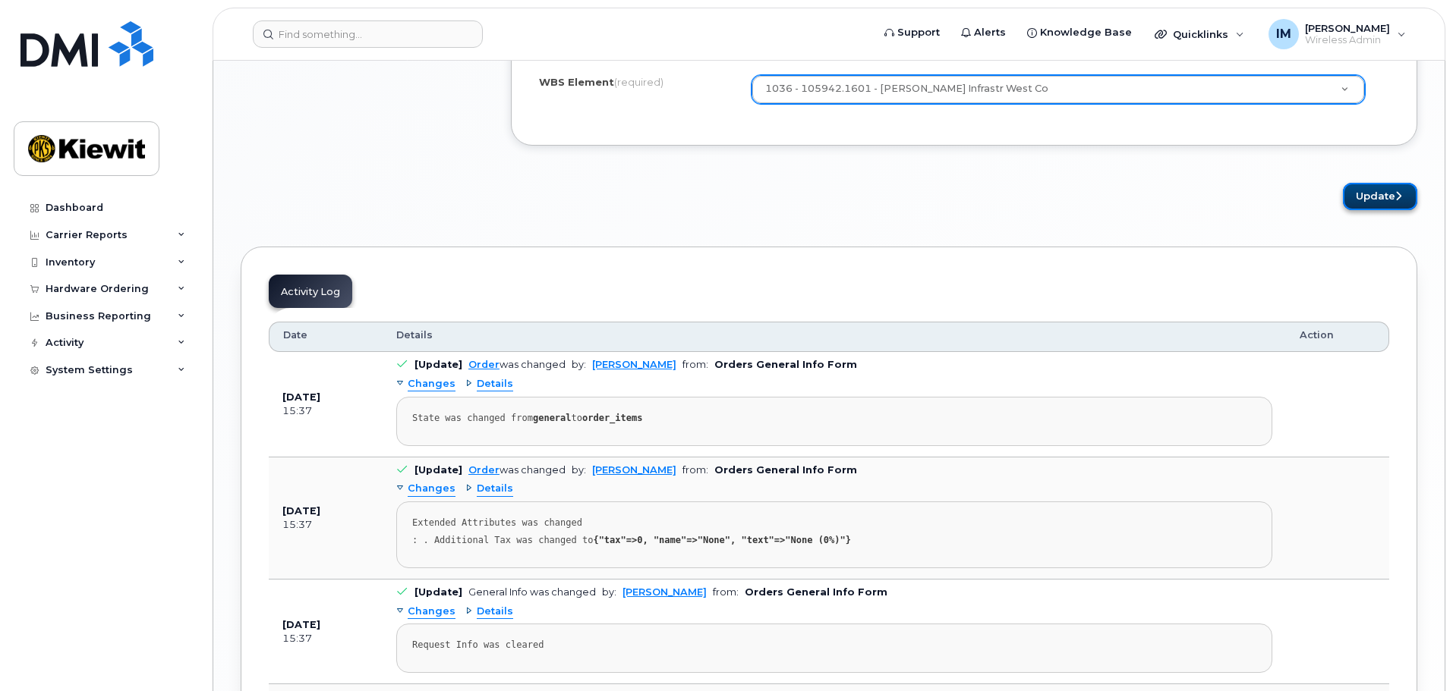
click at [1362, 197] on button "Update" at bounding box center [1380, 197] width 74 height 28
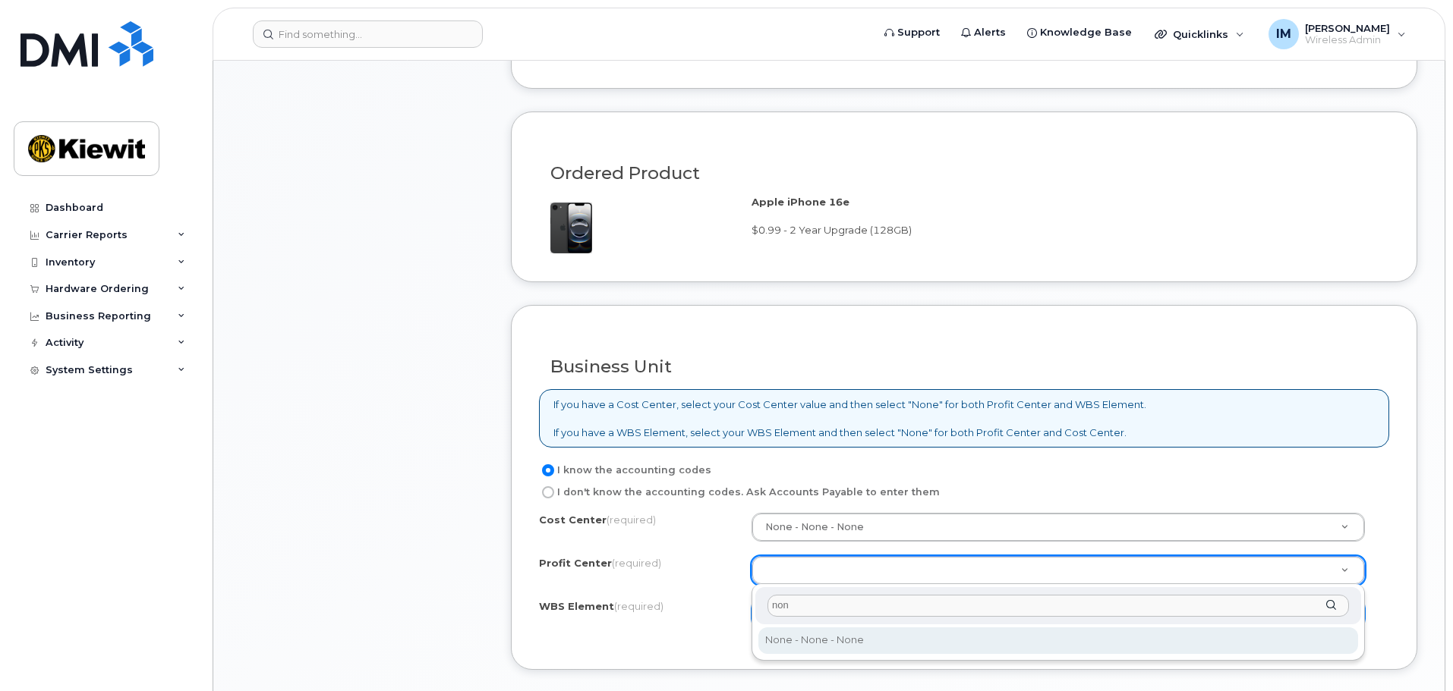
type input "non"
select select "None"
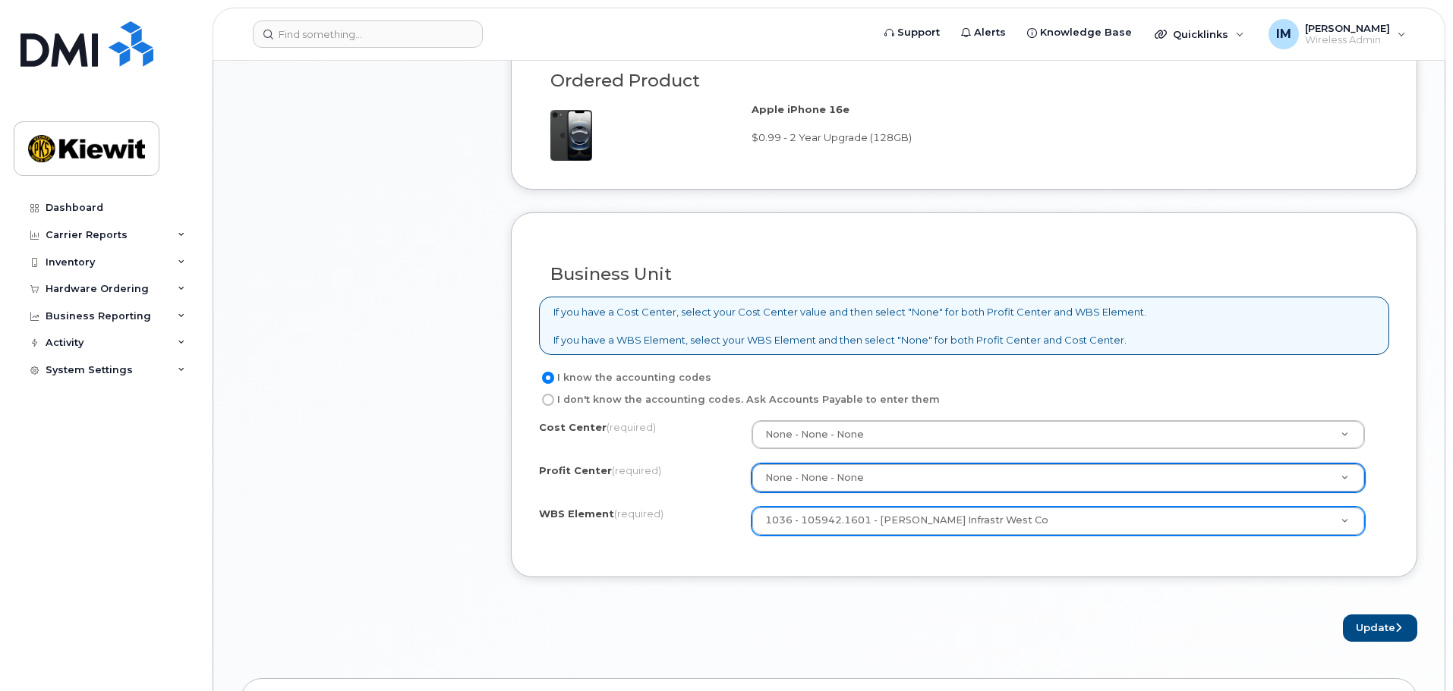
scroll to position [1449, 0]
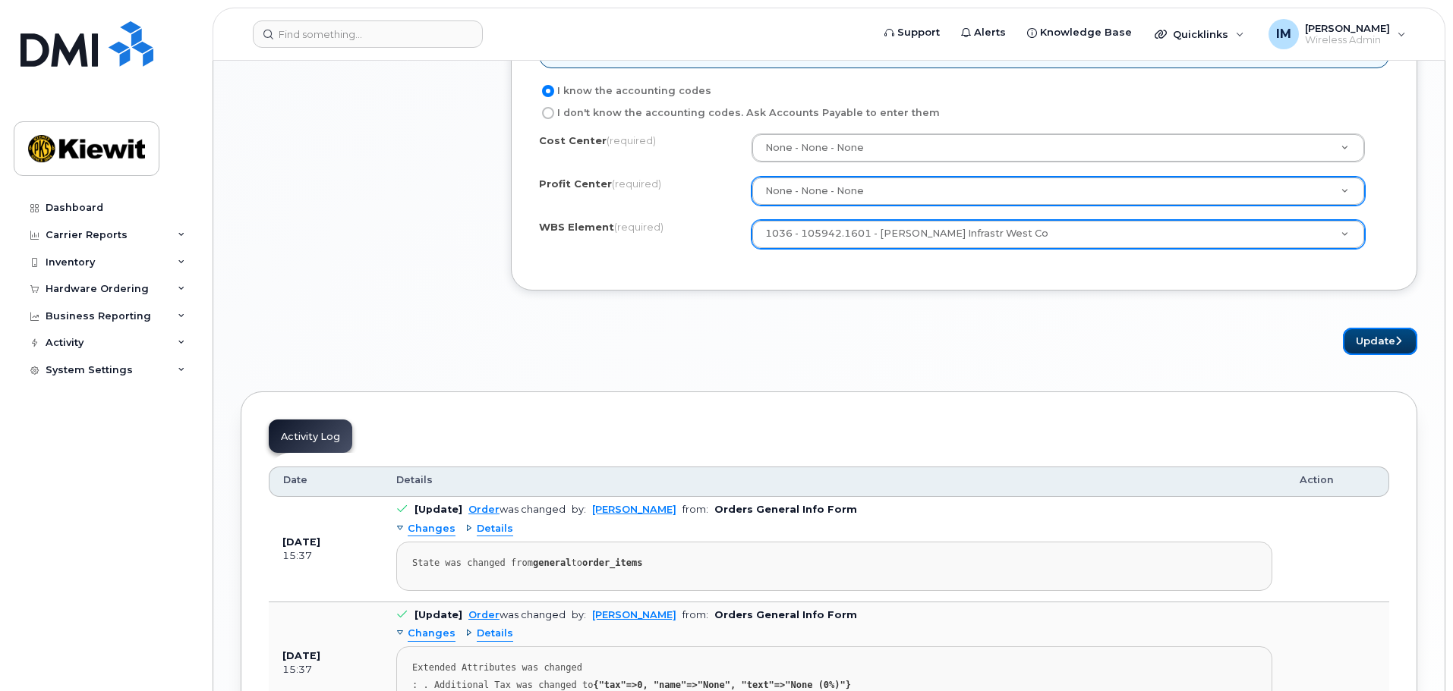
click at [1386, 342] on button "Update" at bounding box center [1380, 342] width 74 height 28
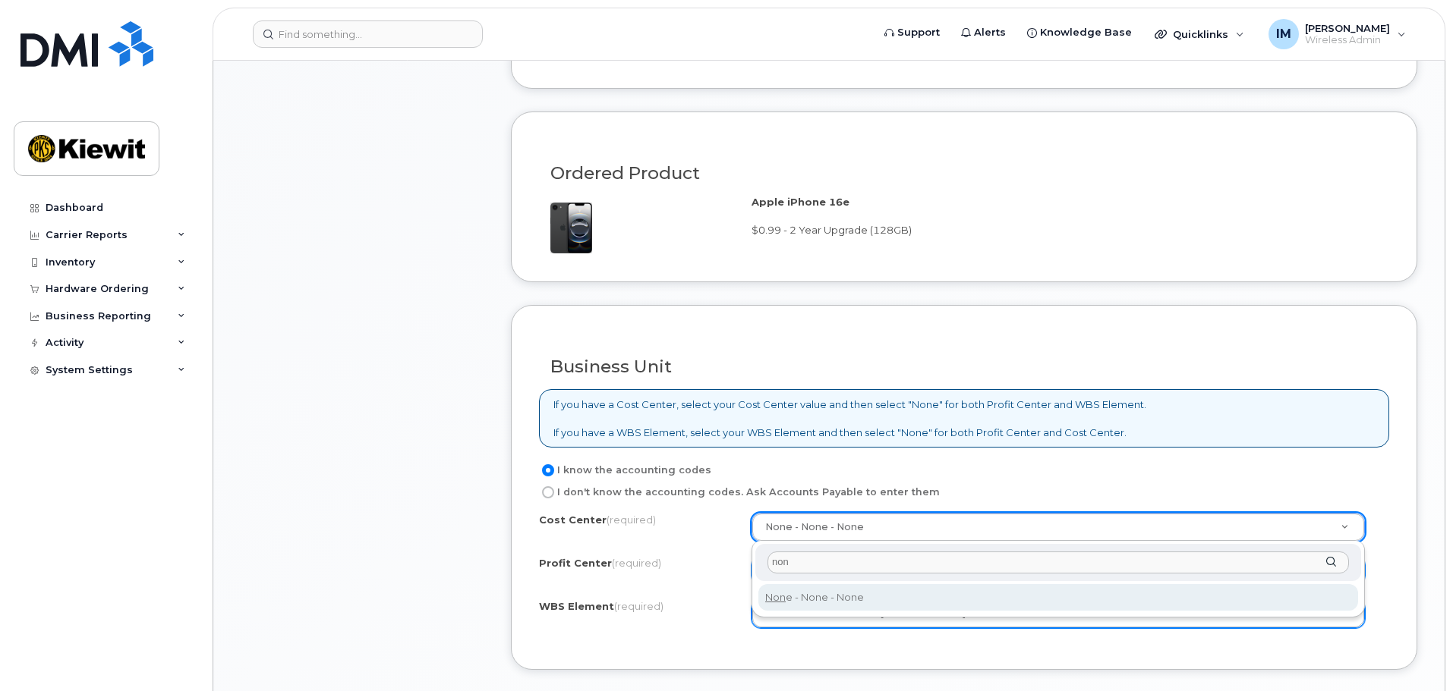
type input "non"
type input "None"
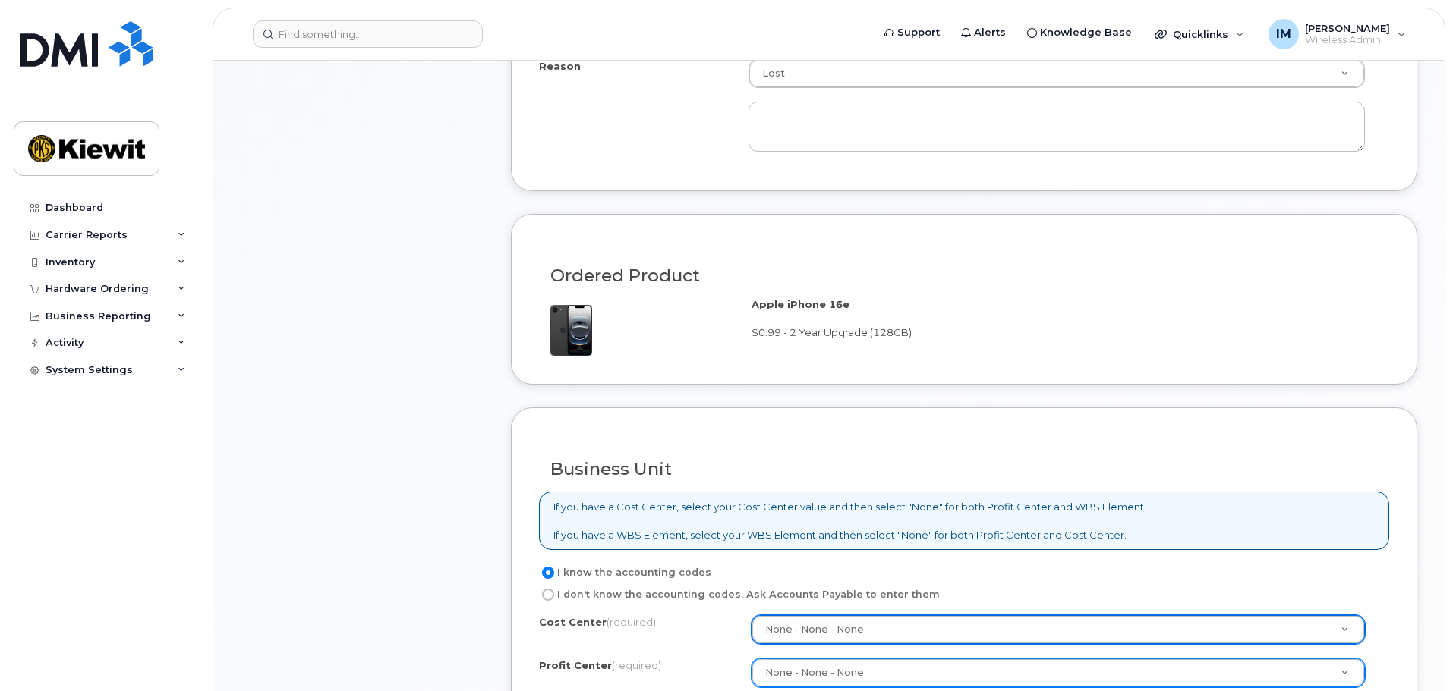
scroll to position [1139, 0]
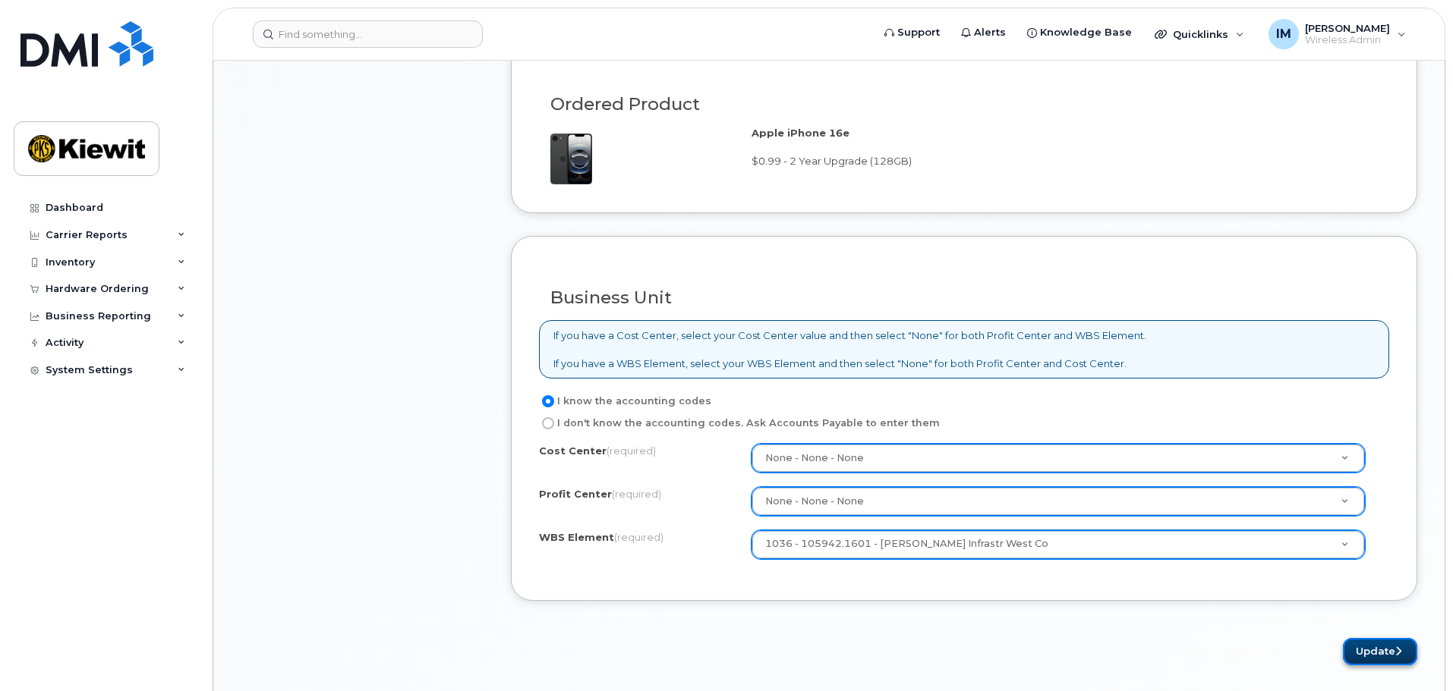
click at [1371, 646] on button "Update" at bounding box center [1380, 652] width 74 height 28
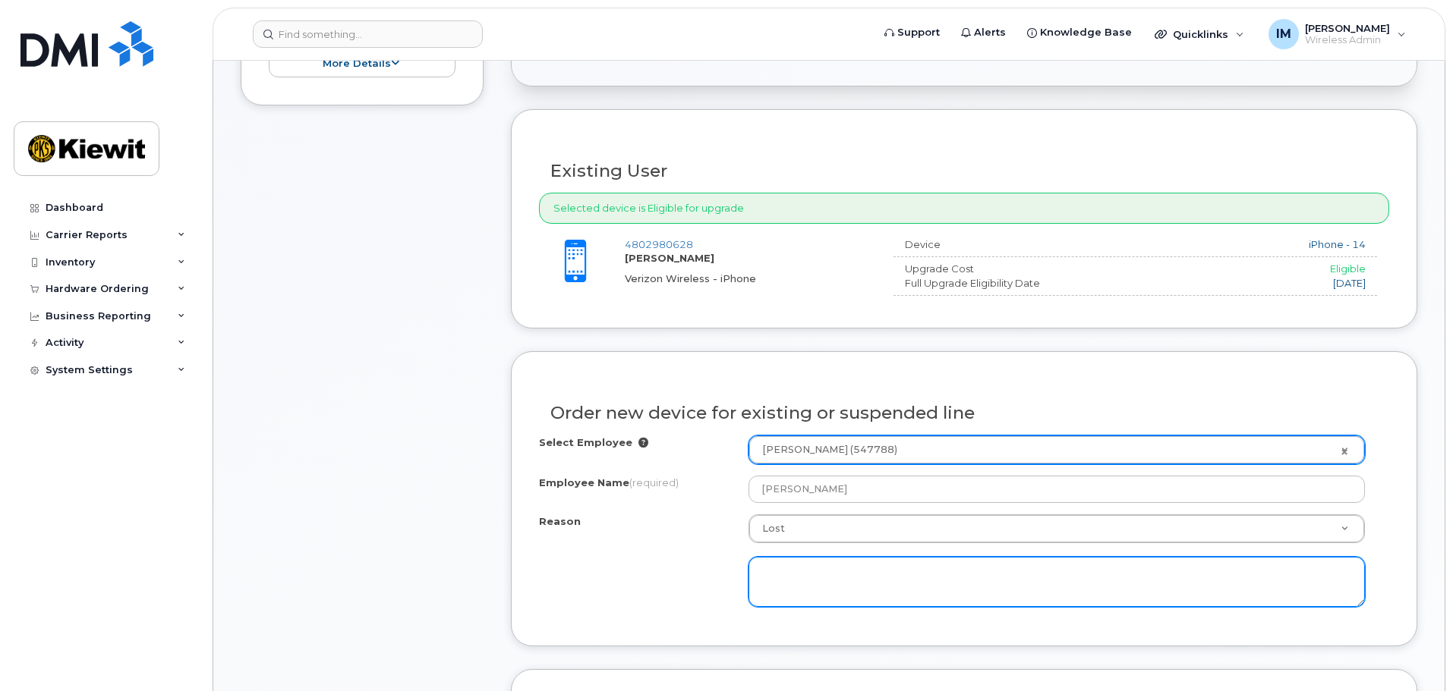
scroll to position [614, 0]
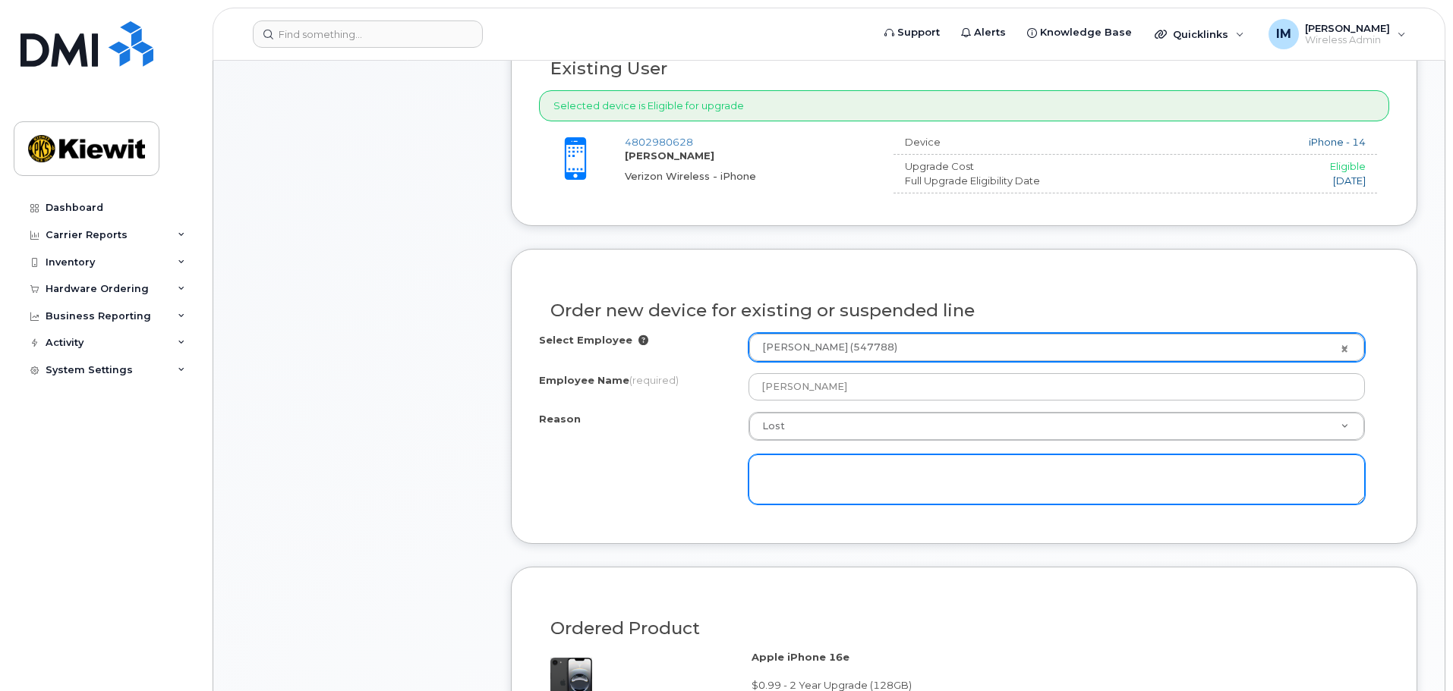
click at [832, 492] on textarea at bounding box center [1056, 480] width 616 height 50
type textarea "T"
type textarea "N"
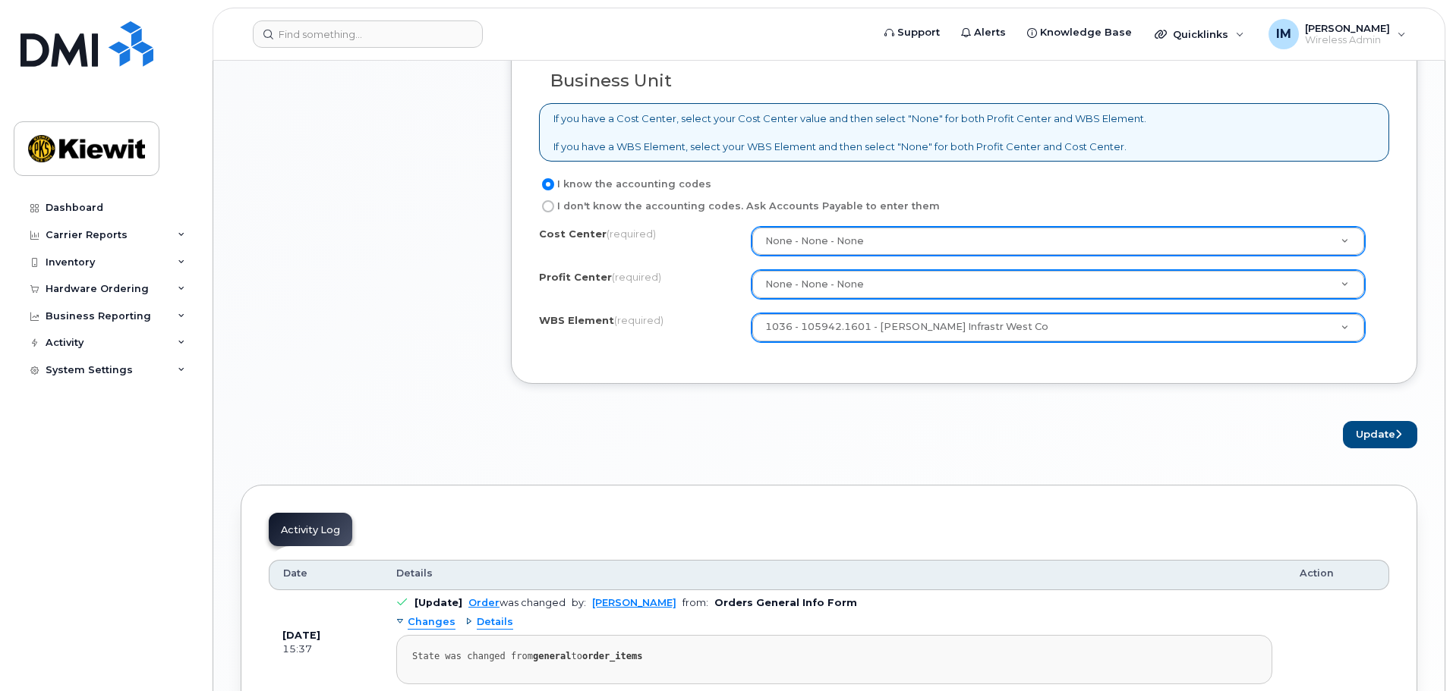
scroll to position [1366, 0]
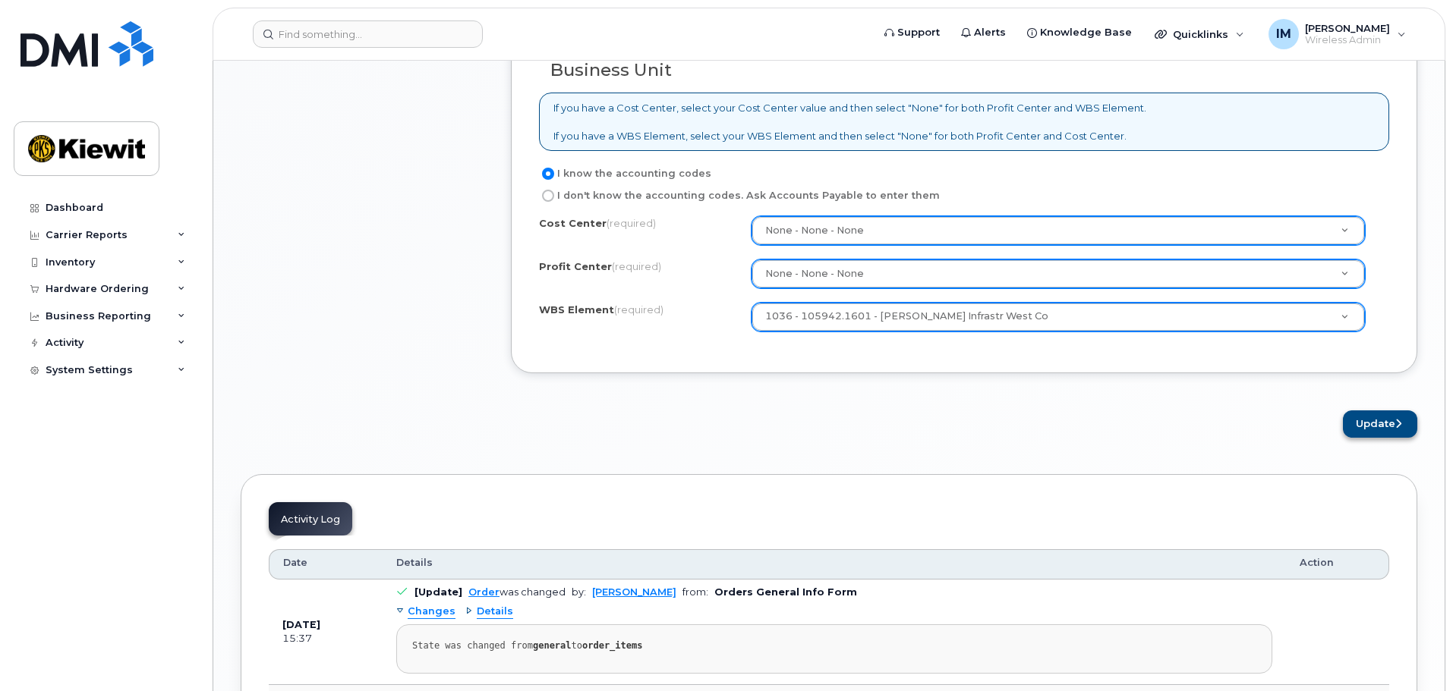
type textarea "Lost phone, needs replacement."
click at [1368, 426] on button "Update" at bounding box center [1380, 425] width 74 height 28
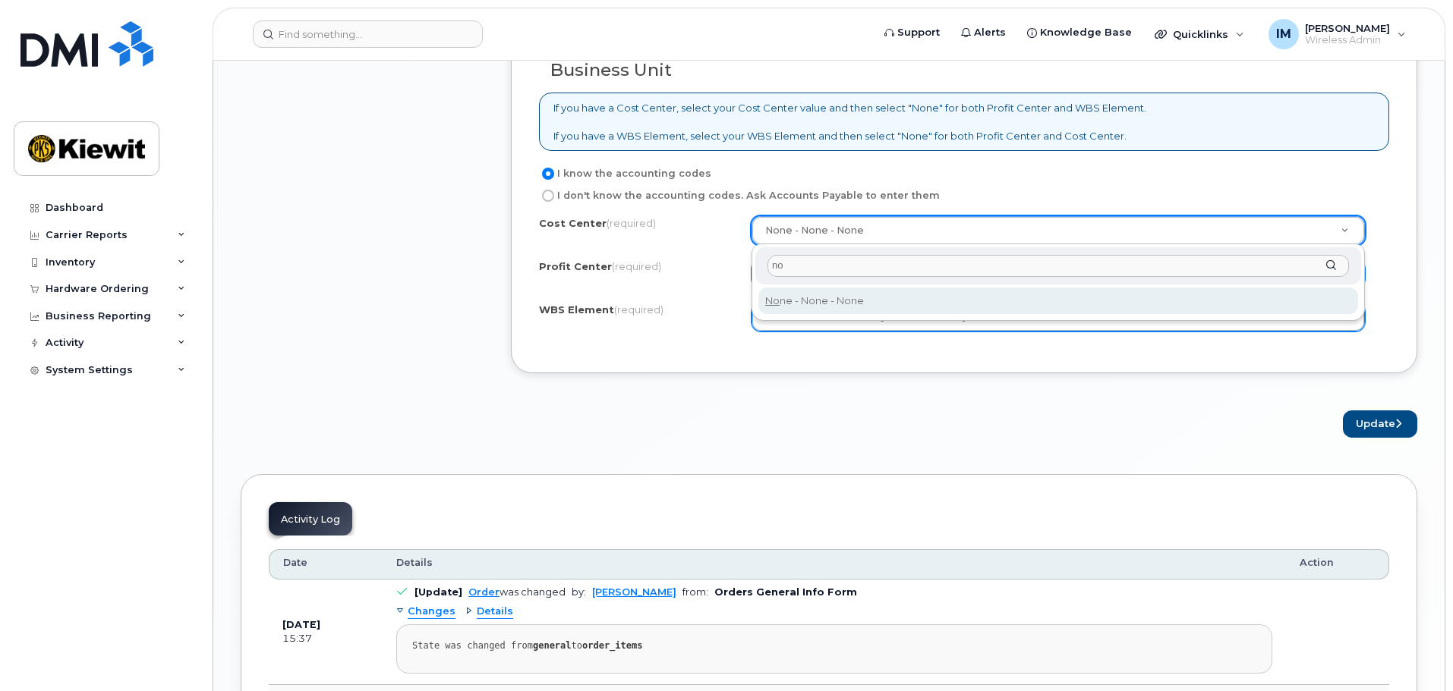
type input "no"
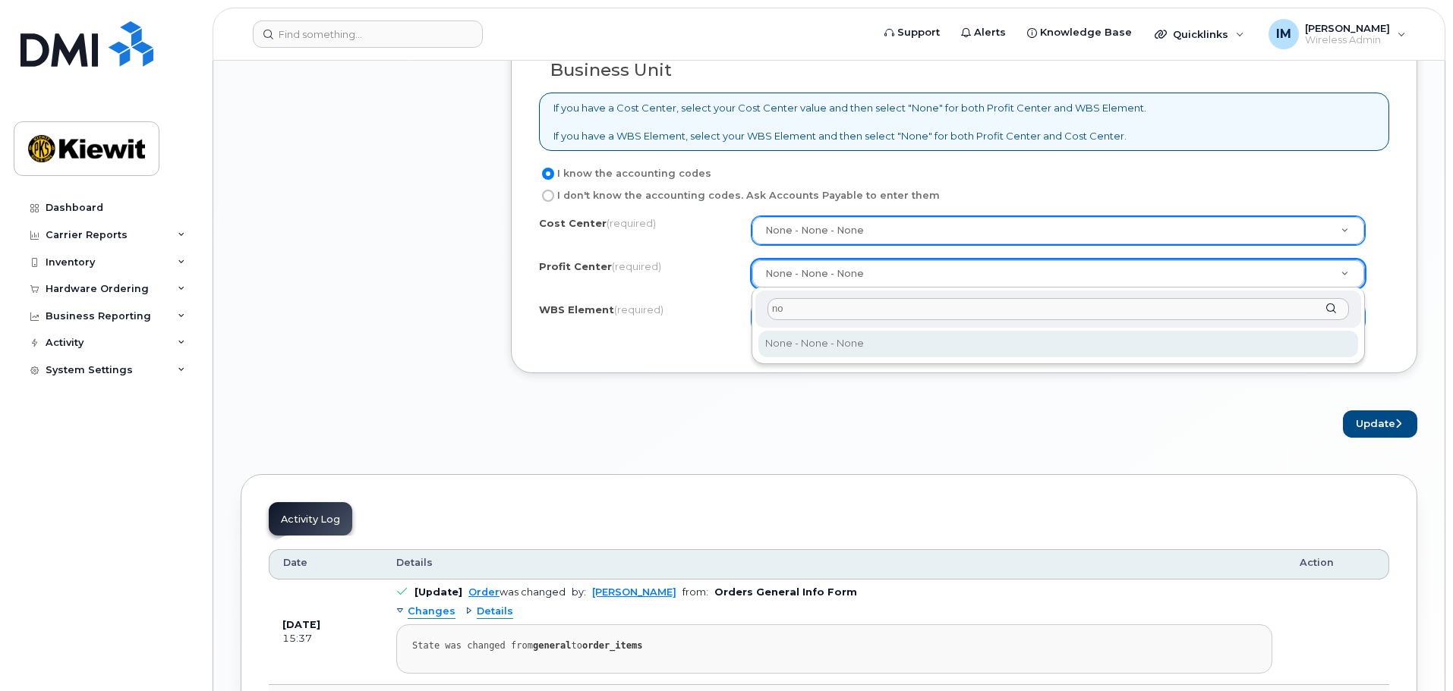
type input "no"
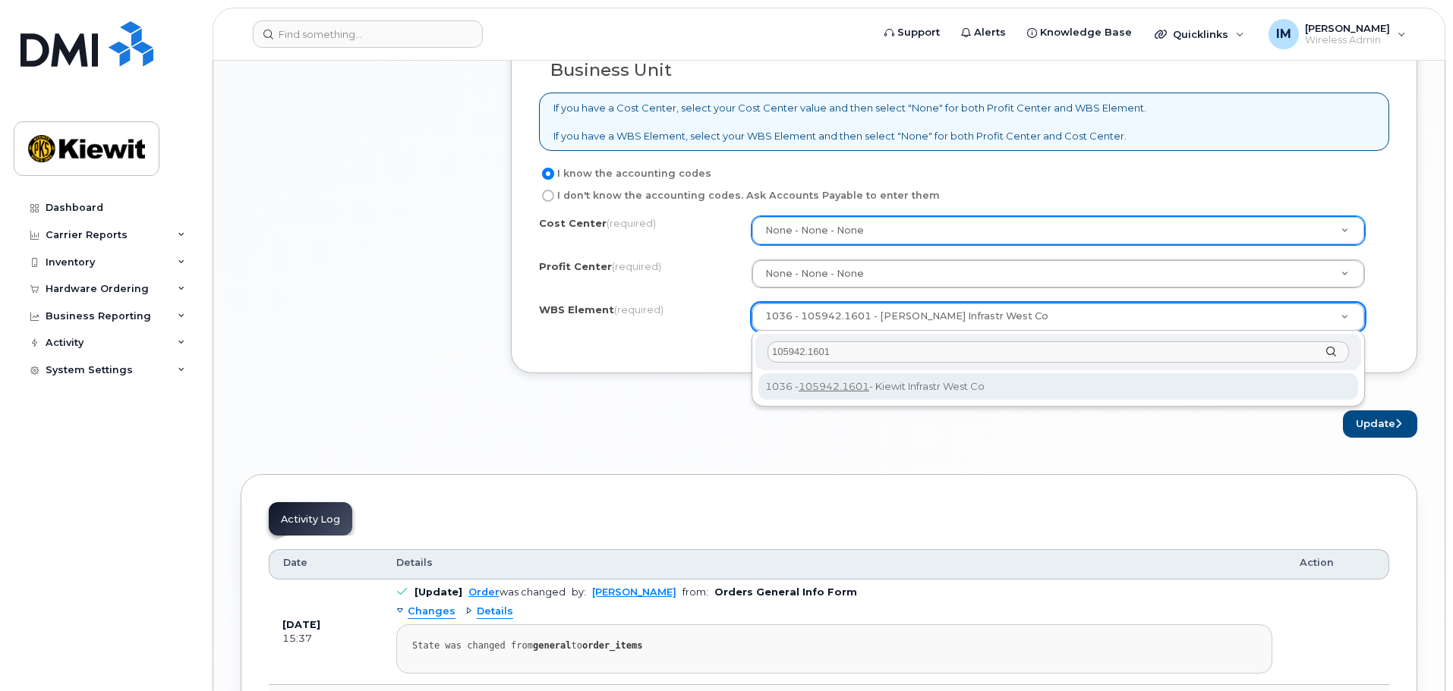
type input "105942.1601"
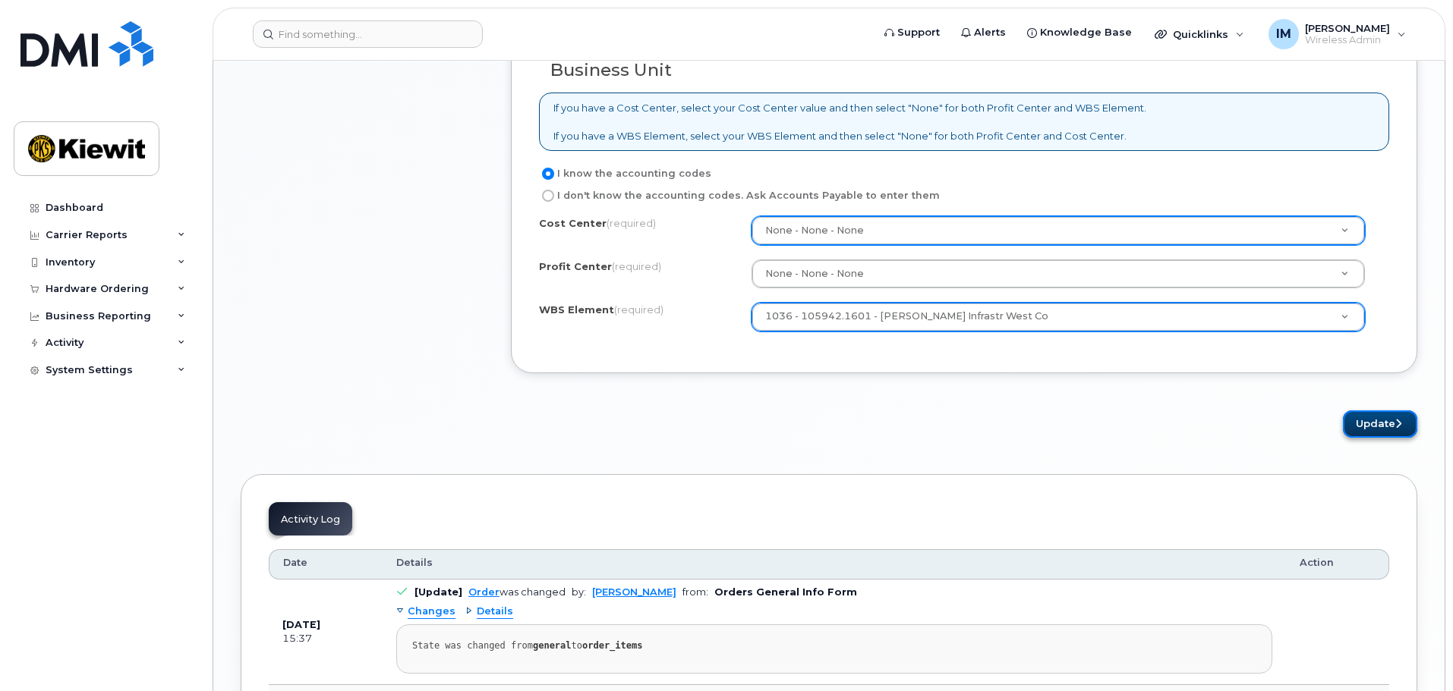
click at [1395, 425] on icon "submit" at bounding box center [1398, 424] width 6 height 10
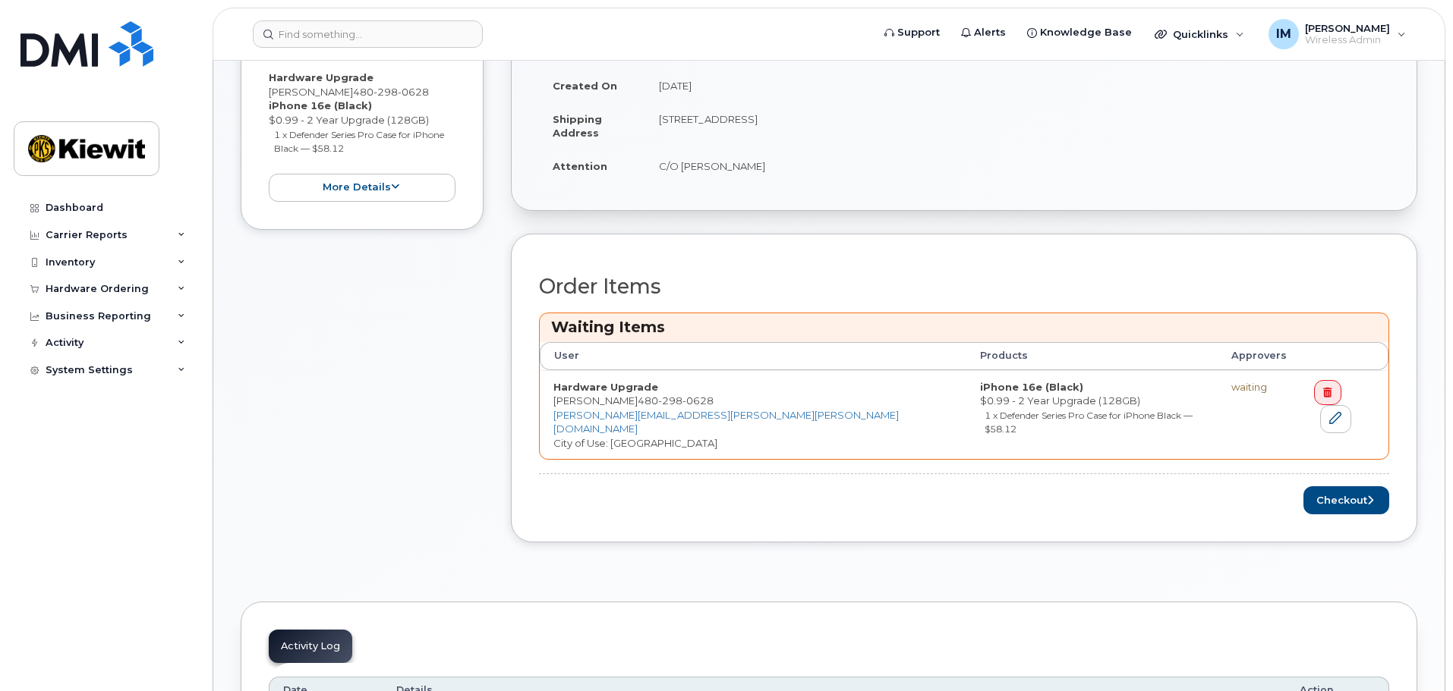
scroll to position [455, 0]
click at [1343, 487] on button "Checkout" at bounding box center [1346, 498] width 86 height 28
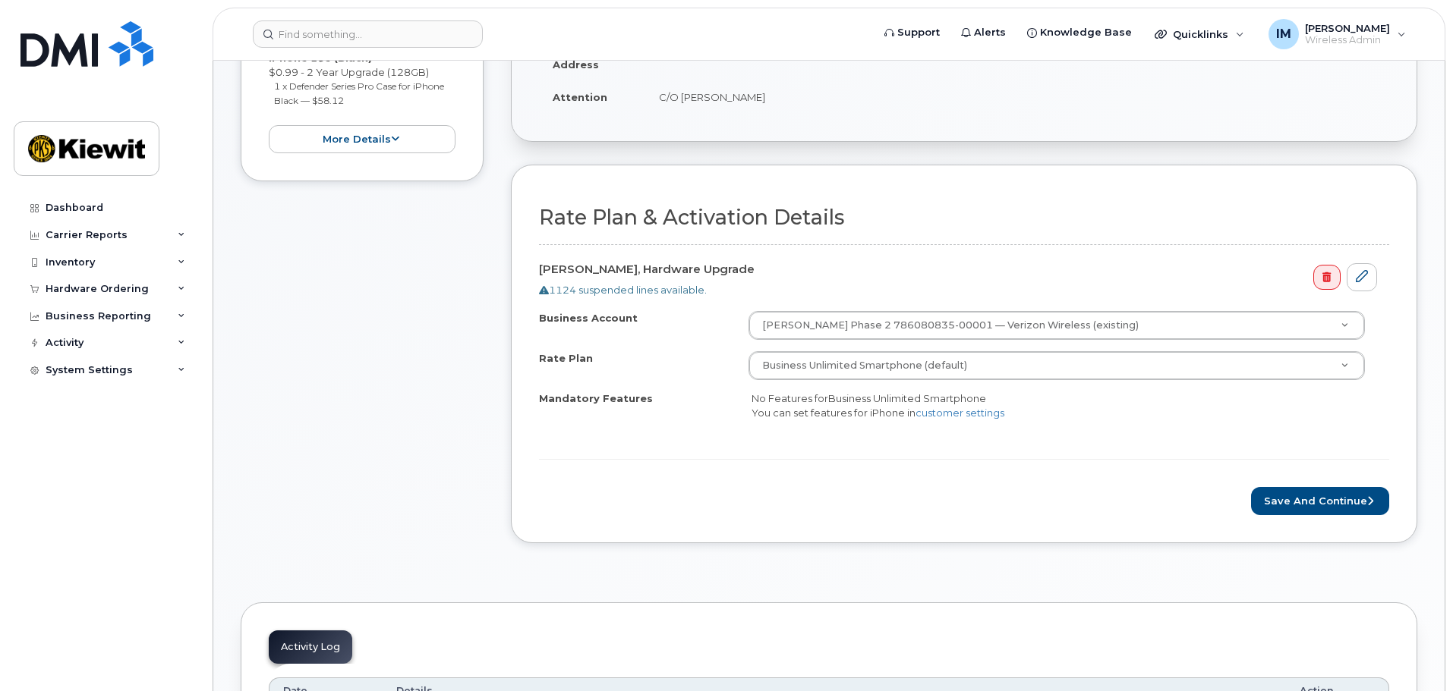
scroll to position [455, 0]
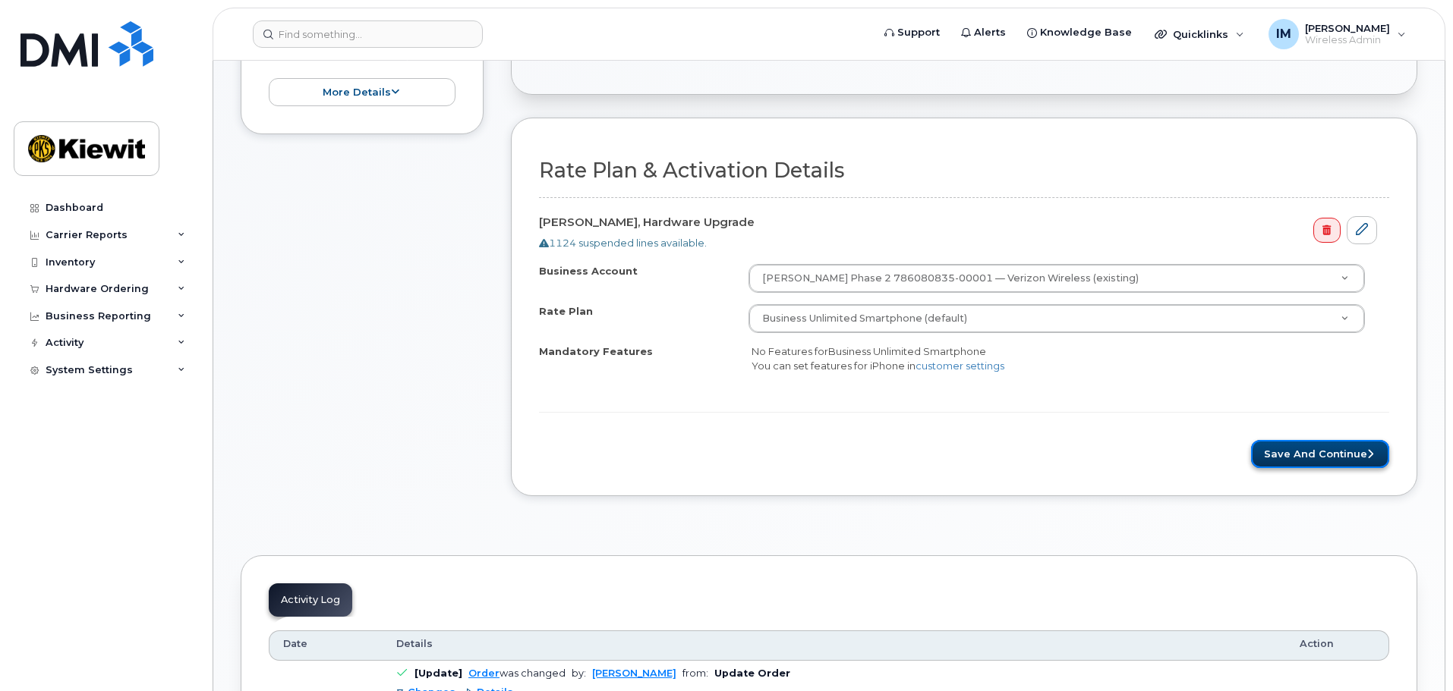
click at [1280, 455] on button "Save and Continue" at bounding box center [1320, 454] width 138 height 28
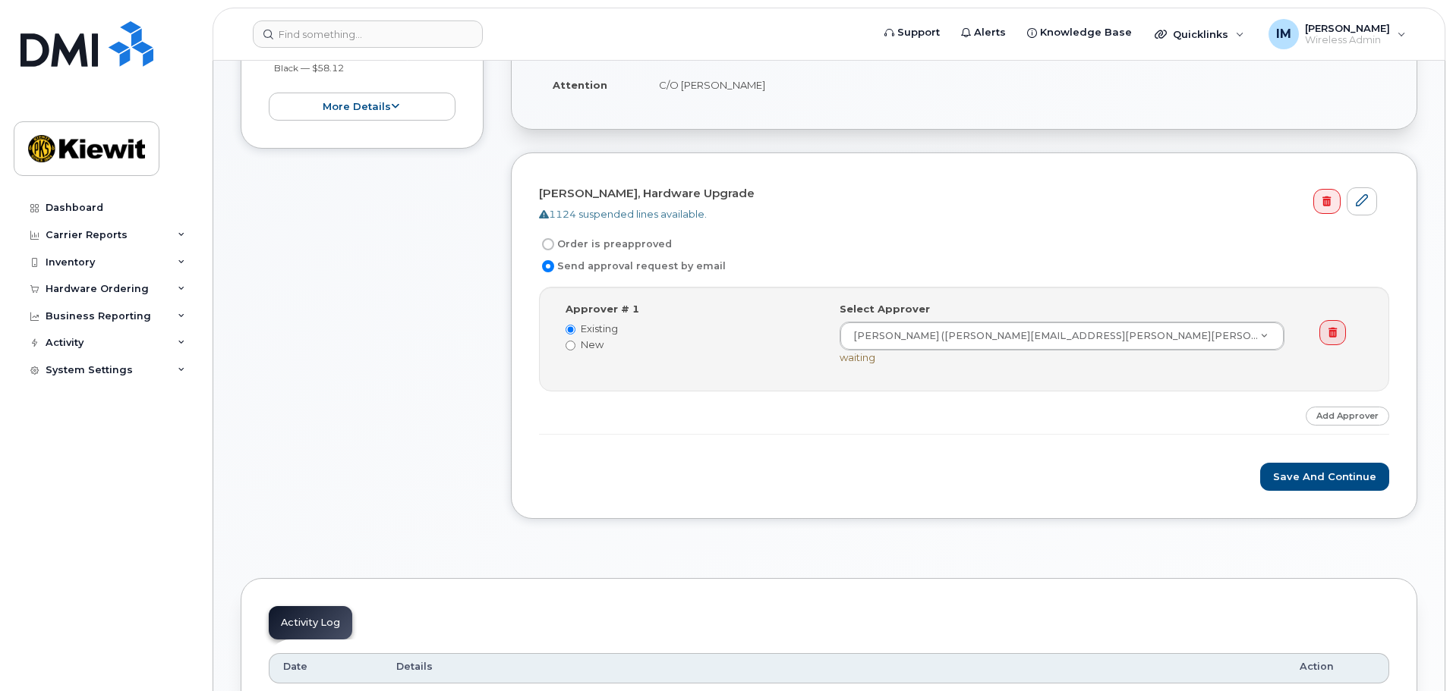
scroll to position [455, 0]
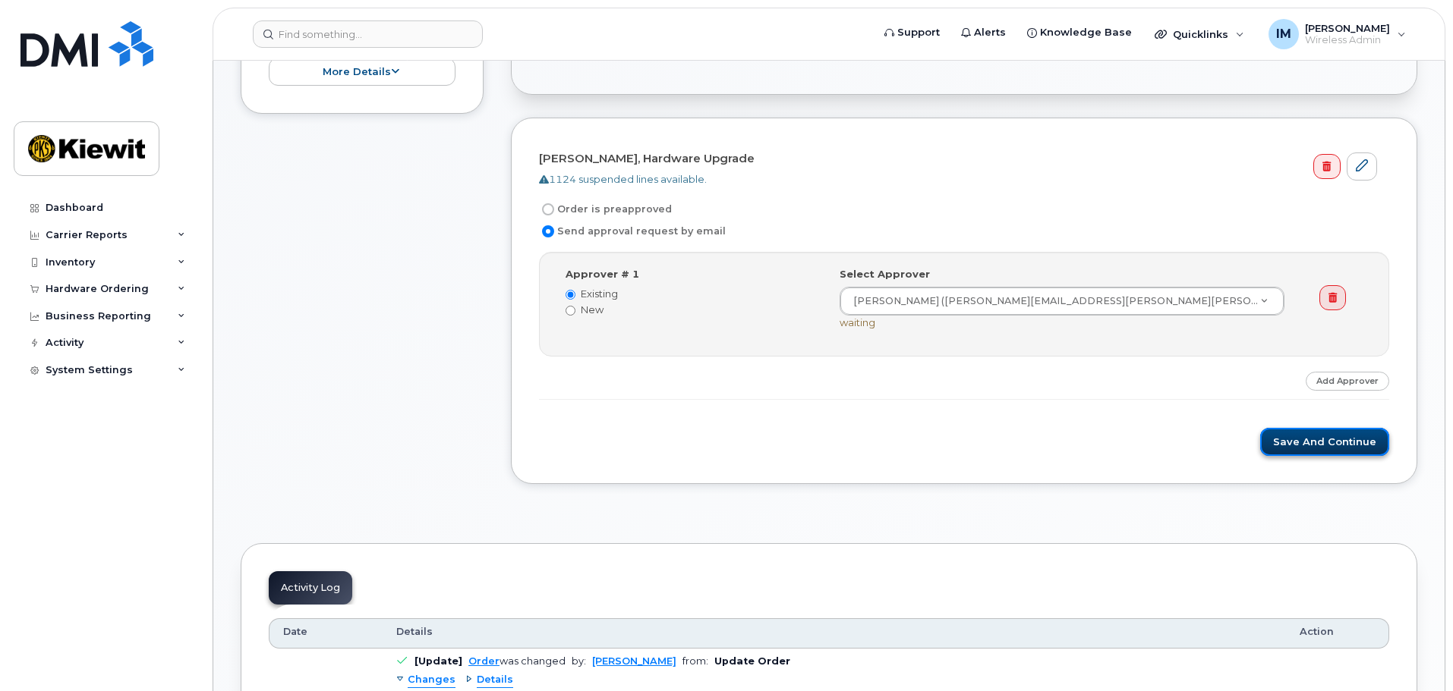
click at [1278, 440] on button "Save and Continue" at bounding box center [1324, 442] width 129 height 28
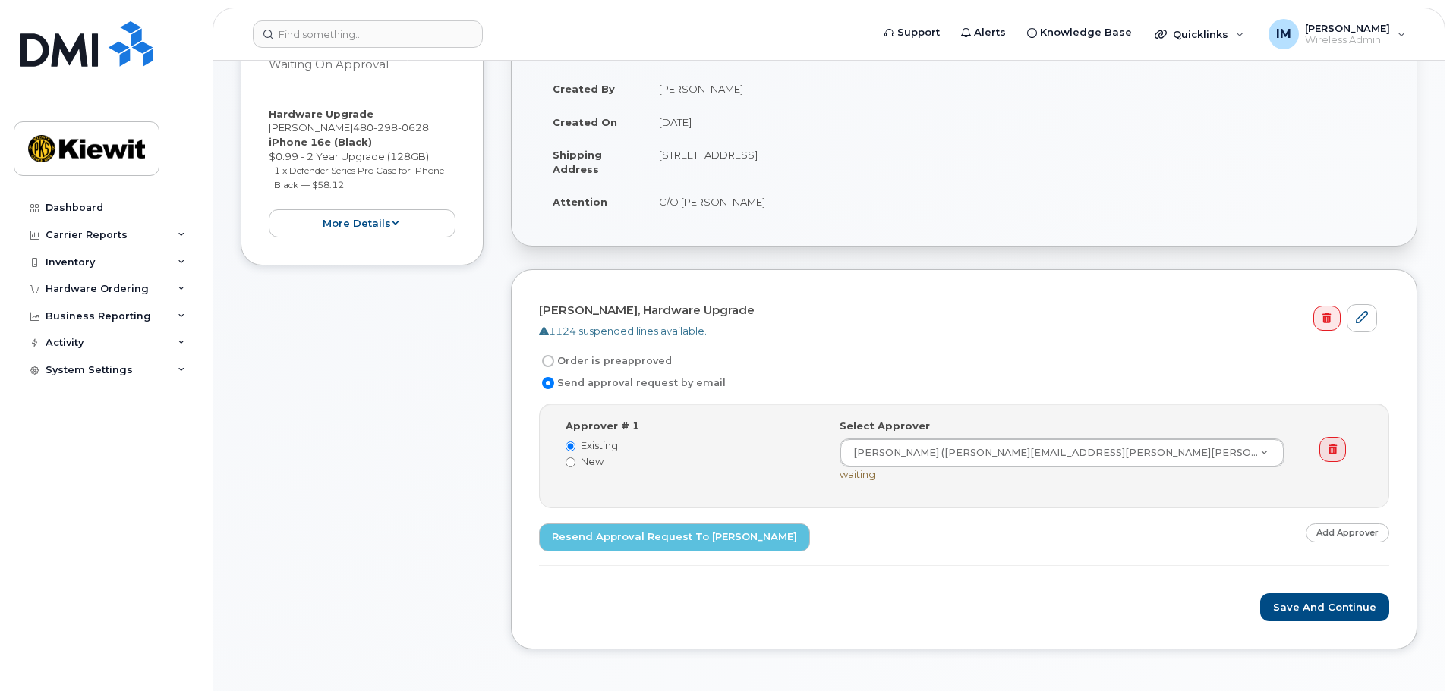
scroll to position [380, 0]
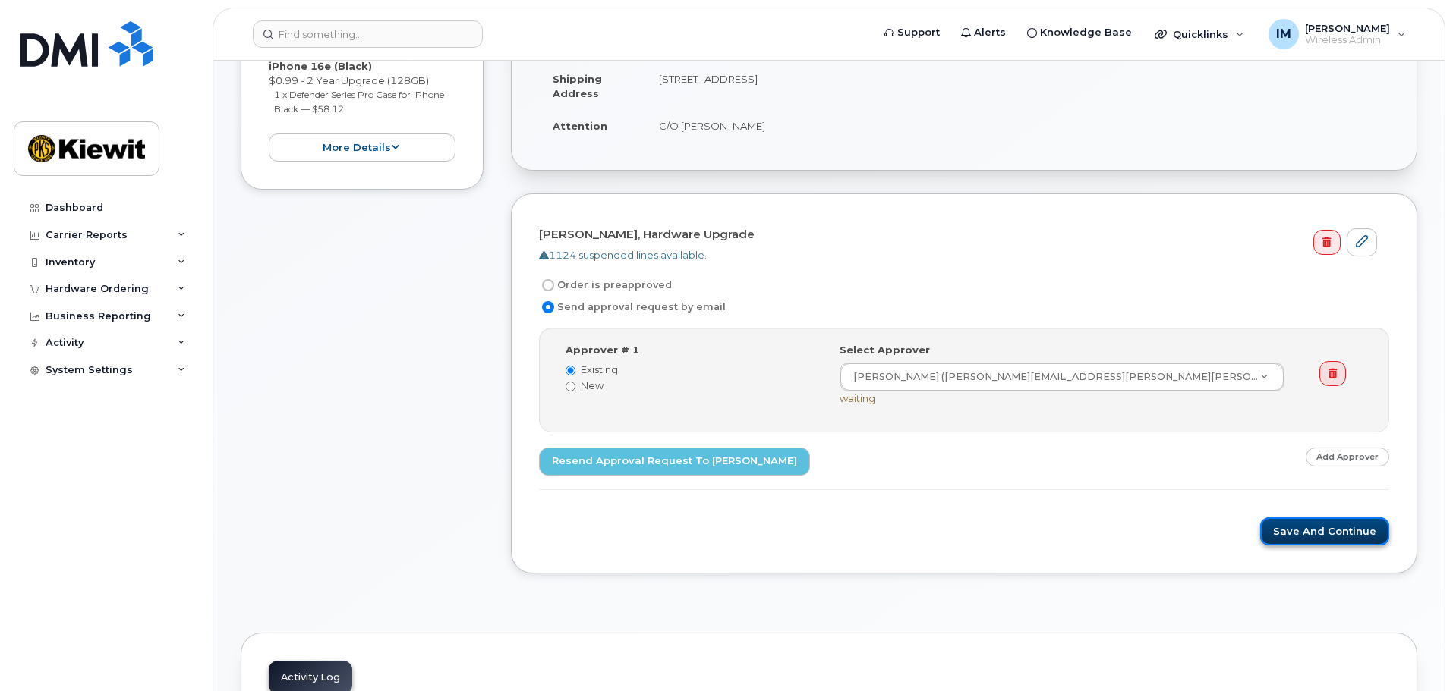
click at [1321, 536] on button "Save and Continue" at bounding box center [1324, 532] width 129 height 28
